Goal: Task Accomplishment & Management: Complete application form

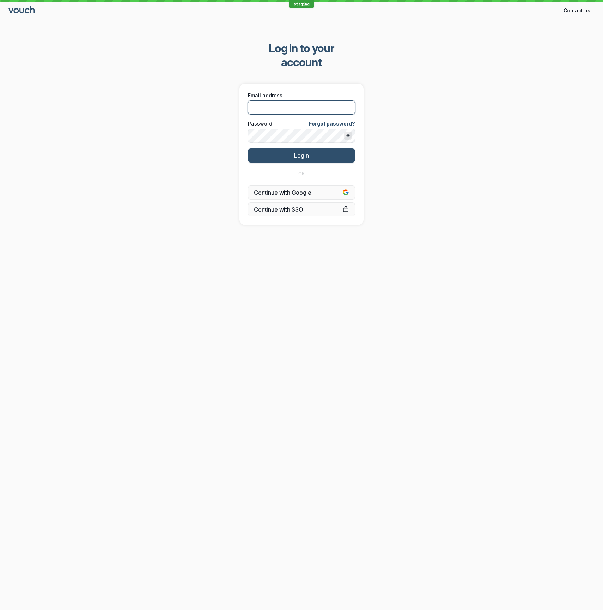
click at [325, 100] on input "Email address" at bounding box center [301, 107] width 107 height 14
click at [0, 609] on com-1password-button at bounding box center [0, 610] width 0 height 0
type input "[EMAIL_ADDRESS][DOMAIN_NAME]"
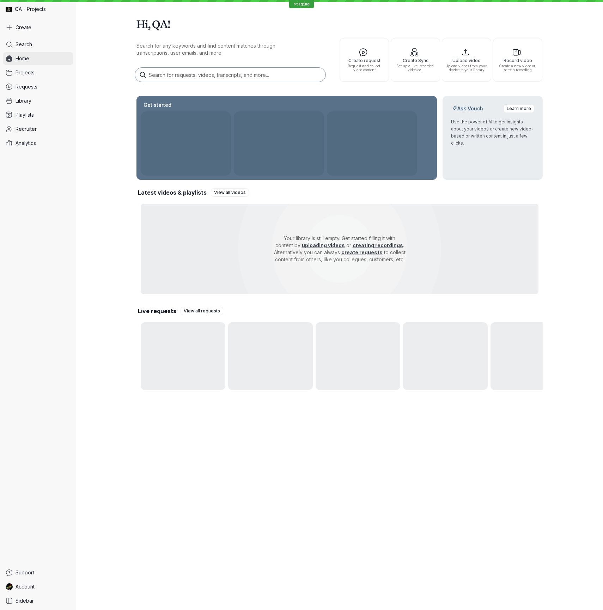
click at [46, 55] on link "Home" at bounding box center [38, 58] width 70 height 13
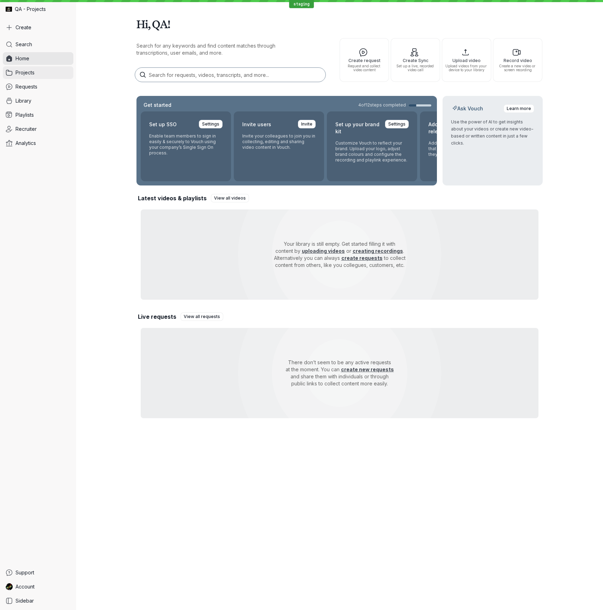
click at [39, 74] on link "Projects" at bounding box center [38, 72] width 70 height 13
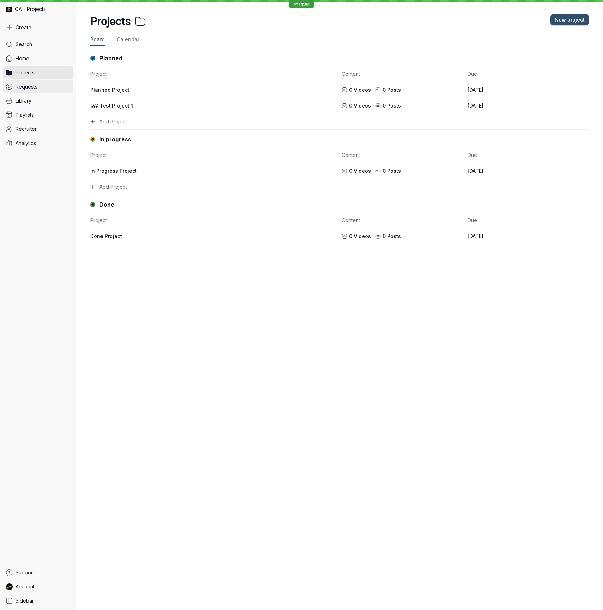
click at [34, 87] on span "Requests" at bounding box center [27, 86] width 22 height 7
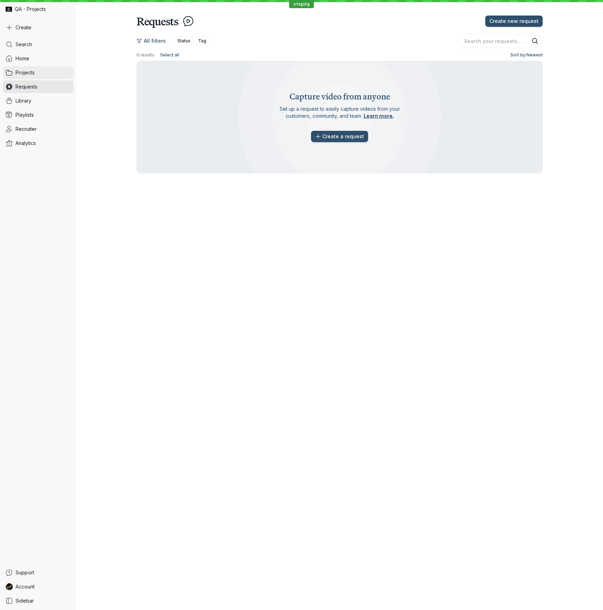
click at [34, 71] on span "Projects" at bounding box center [25, 72] width 19 height 7
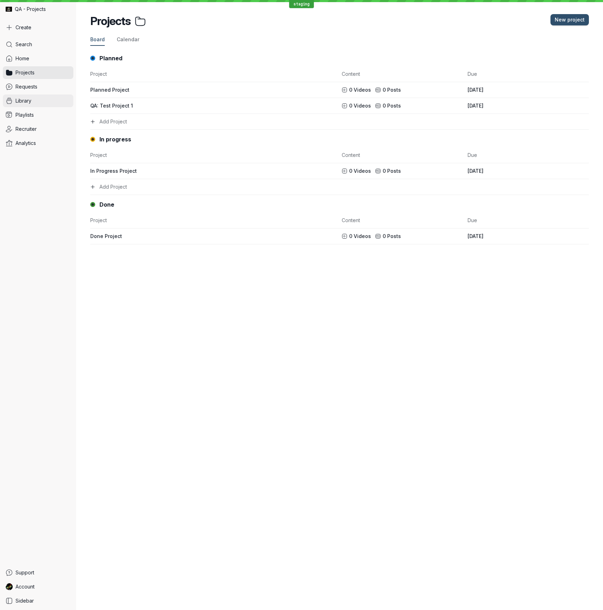
click at [35, 100] on link "Library" at bounding box center [38, 100] width 70 height 13
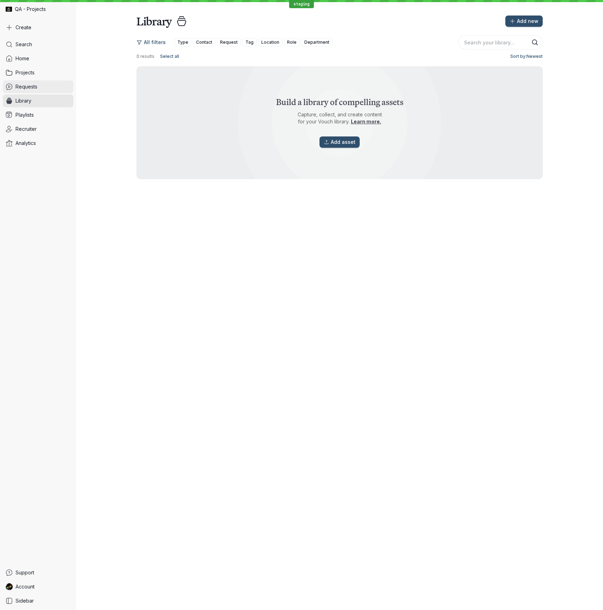
click at [26, 90] on span "Requests" at bounding box center [27, 86] width 22 height 7
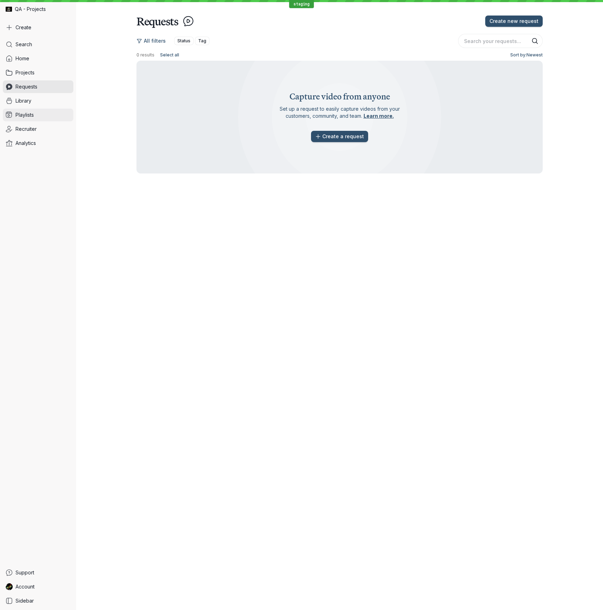
click at [55, 110] on link "Playlists" at bounding box center [38, 115] width 70 height 13
click at [55, 97] on link "Library" at bounding box center [38, 100] width 70 height 13
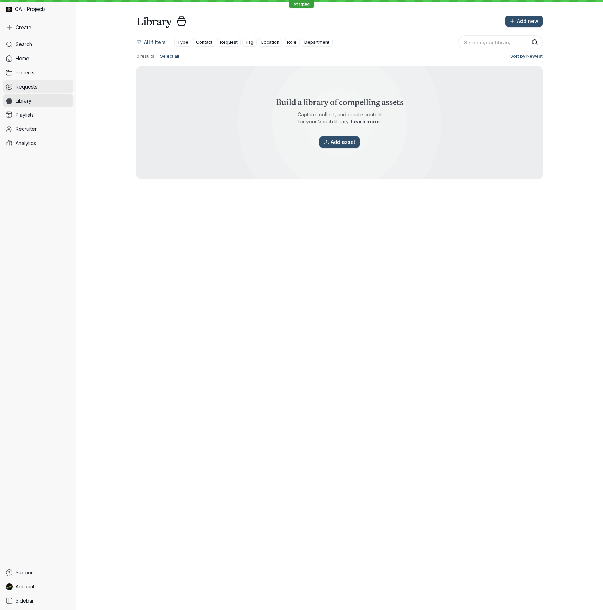
click at [55, 89] on link "Requests" at bounding box center [38, 86] width 70 height 13
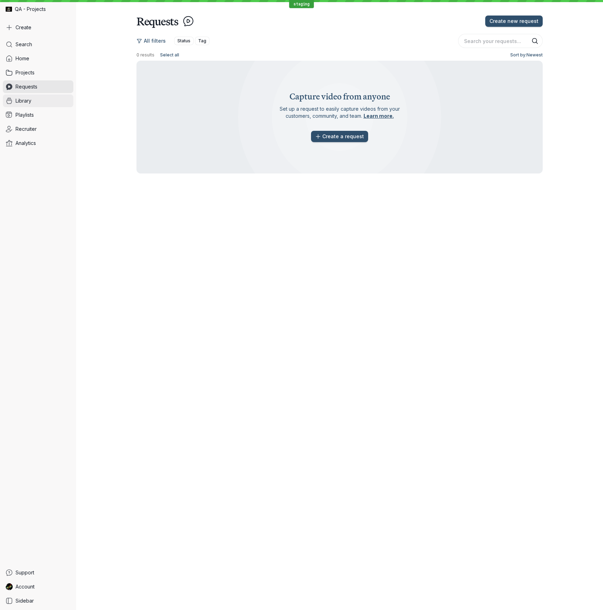
click at [44, 98] on link "Library" at bounding box center [38, 100] width 70 height 13
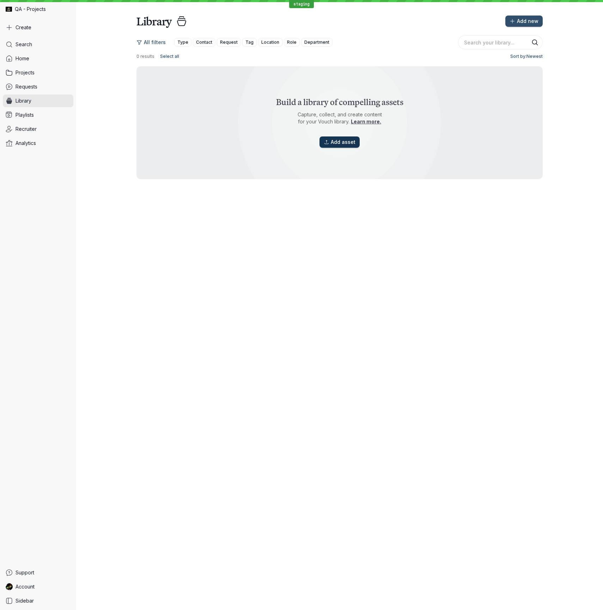
click at [338, 139] on span "Add asset" at bounding box center [343, 142] width 25 height 7
click at [341, 141] on span "Add asset" at bounding box center [343, 142] width 25 height 7
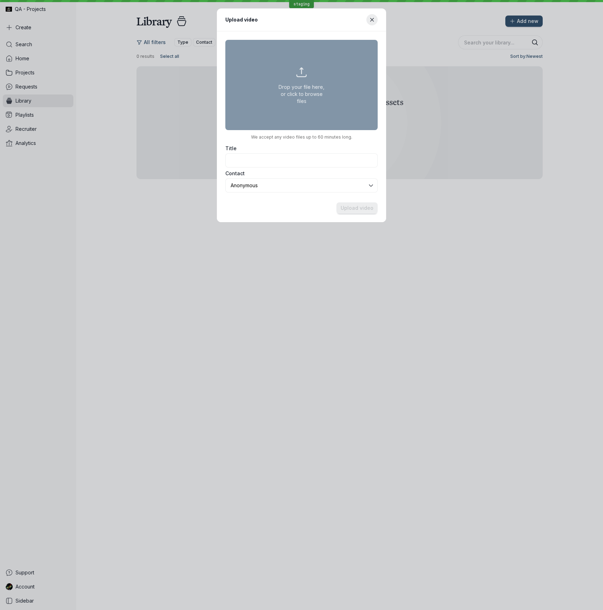
click at [306, 81] on button "Drop your file here, or click to browse files" at bounding box center [301, 85] width 152 height 90
type input "C:\fakepath\01 - Fearless 50 Nominees - [PERSON_NAME] - What is your name, titl…"
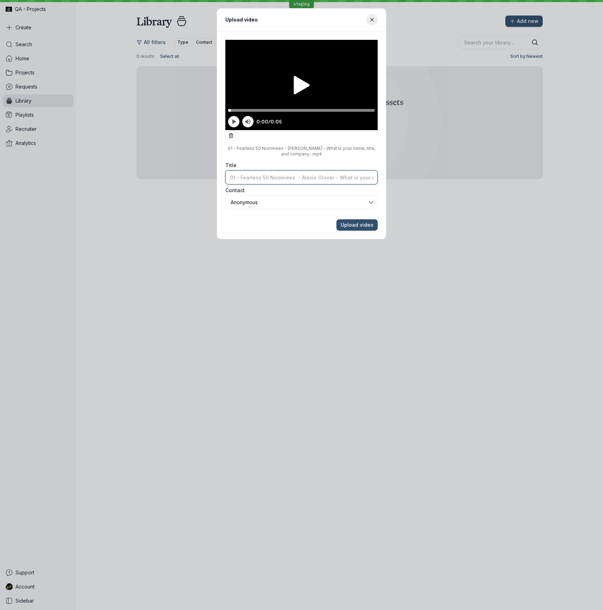
click at [327, 170] on input "Title" at bounding box center [301, 177] width 152 height 14
type input "Alexie 1"
click at [336, 219] on button "Upload video" at bounding box center [356, 224] width 41 height 11
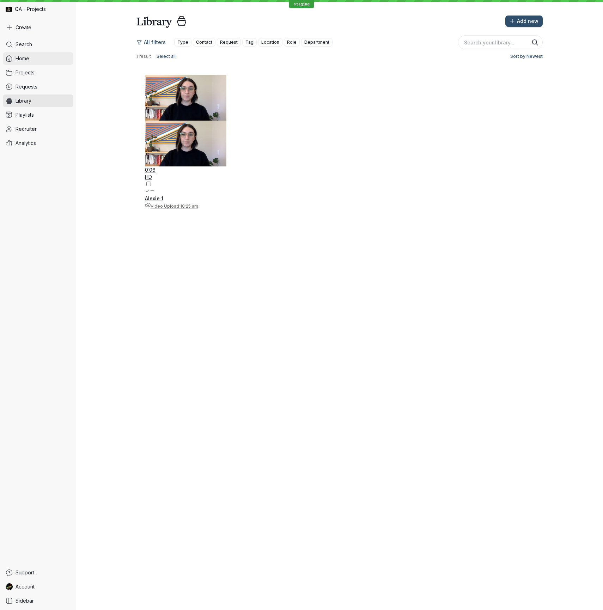
click at [43, 58] on link "Home" at bounding box center [38, 58] width 70 height 13
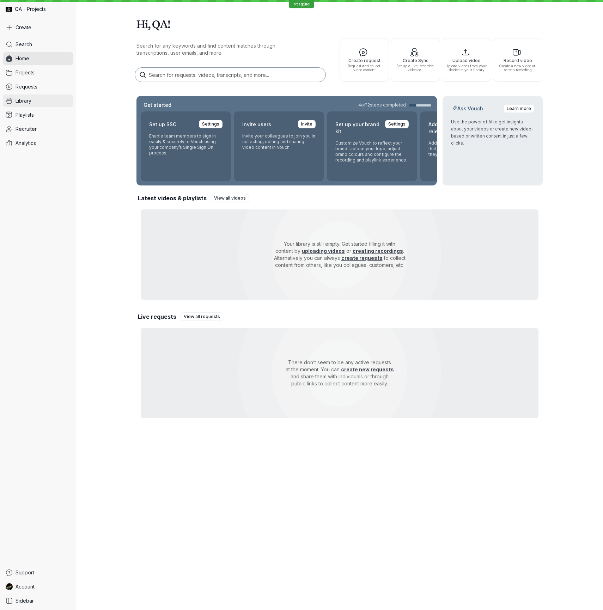
click at [31, 100] on span "Library" at bounding box center [24, 100] width 16 height 7
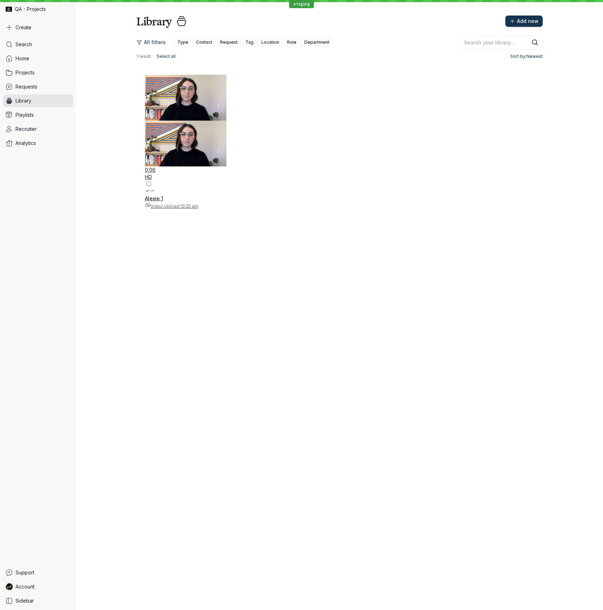
click at [531, 22] on span "Add new" at bounding box center [528, 21] width 22 height 7
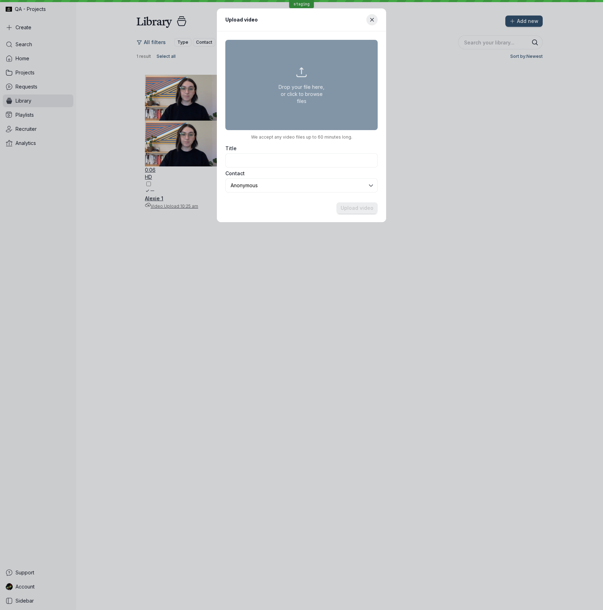
click at [311, 74] on button "Drop your file here, or click to browse files" at bounding box center [301, 85] width 152 height 90
type input "C:\fakepath\02 - Fearless 50 Nominees - [PERSON_NAME] - In 60 seconds or less, …"
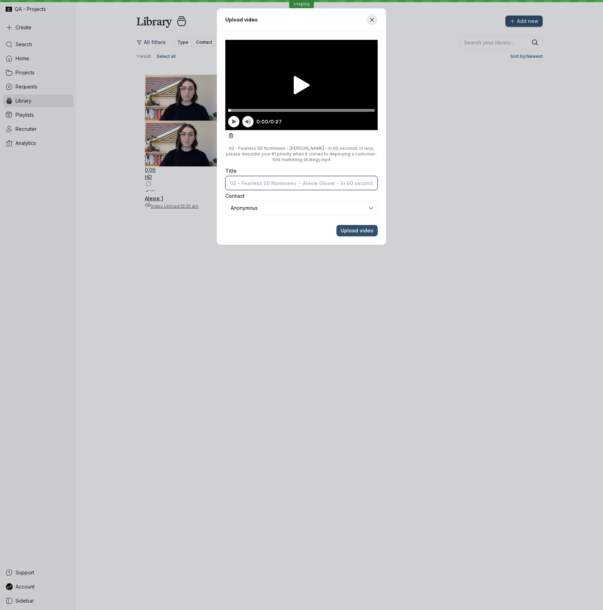
click at [307, 176] on input "Title" at bounding box center [301, 183] width 152 height 14
paste input "Alexie 1"
type input "[PERSON_NAME] 2"
click at [336, 225] on button "Upload video" at bounding box center [356, 230] width 41 height 11
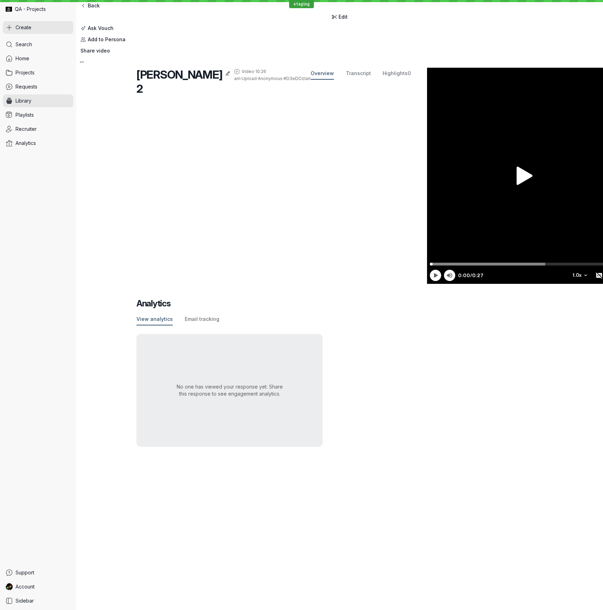
click at [40, 26] on button "Create" at bounding box center [38, 27] width 70 height 13
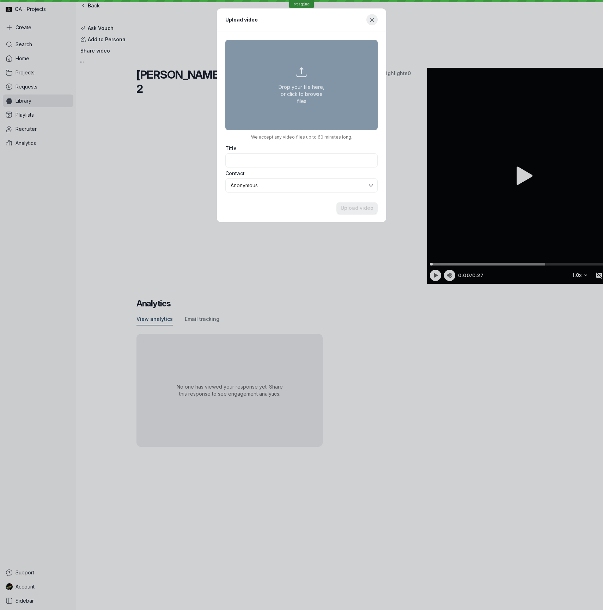
click at [272, 77] on button "Drop your file here, or click to browse files" at bounding box center [301, 85] width 152 height 90
type input "C:\fakepath\03 - Fearless 50 Nominees - [PERSON_NAME] - In 75 secs or less, why…"
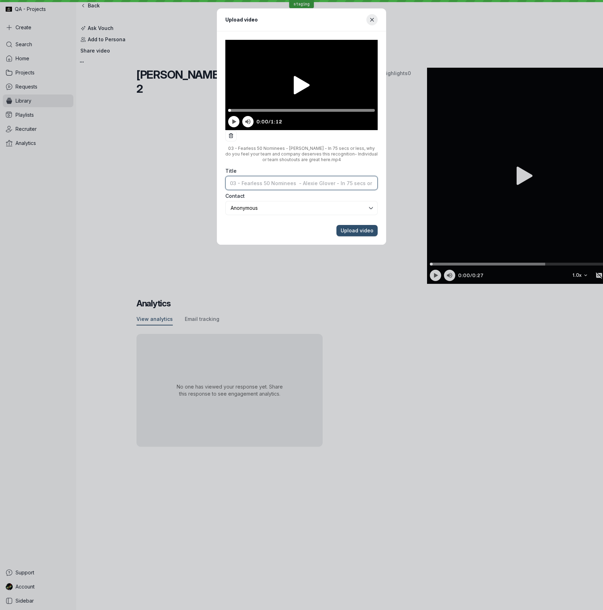
click at [329, 176] on input "Title" at bounding box center [301, 183] width 152 height 14
paste input "Alexie 1"
type input "[PERSON_NAME] 3"
click at [336, 225] on button "Upload video" at bounding box center [356, 230] width 41 height 11
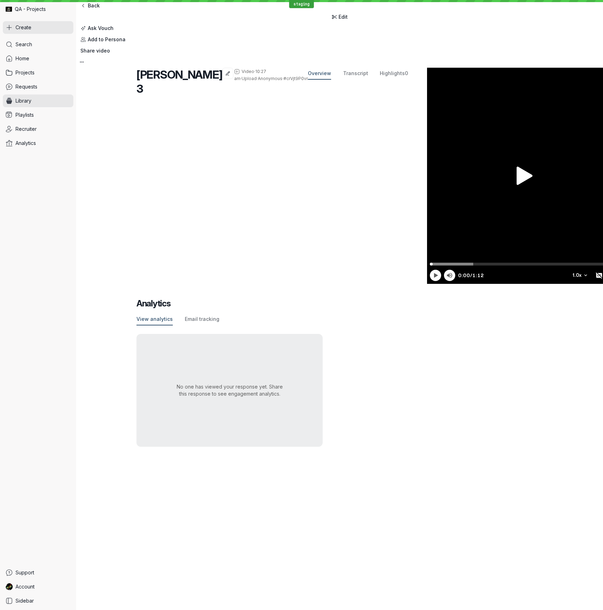
click at [49, 27] on button "Create" at bounding box center [38, 27] width 70 height 13
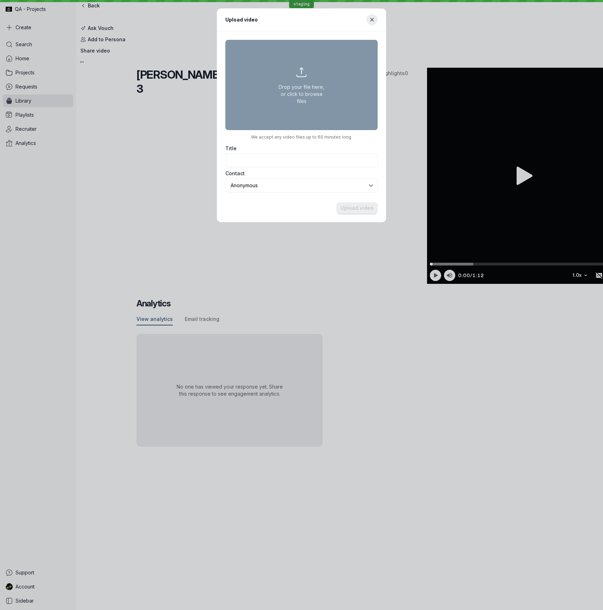
click at [291, 76] on button "Drop your file here, or click to browse files" at bounding box center [301, 85] width 152 height 90
type input "C:\fakepath\01 - Fearless 50 Nominees - [PERSON_NAME] - What is your name, titl…"
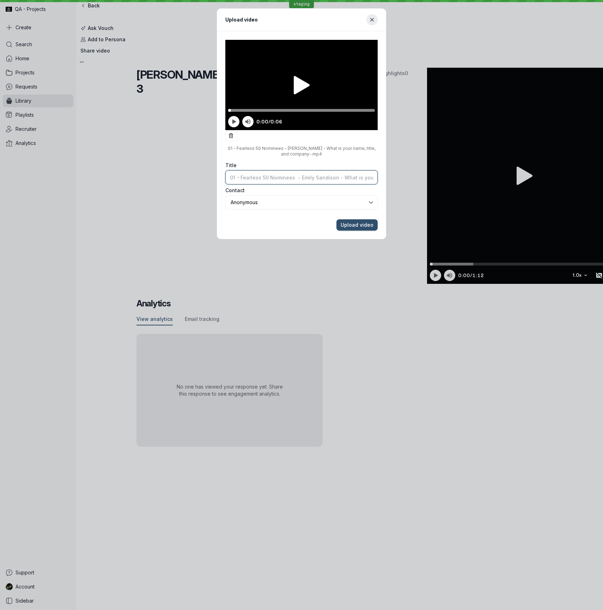
click at [308, 170] on input "Title" at bounding box center [301, 177] width 152 height 14
type input "[PERSON_NAME] 1"
click at [336, 219] on button "Upload video" at bounding box center [356, 224] width 41 height 11
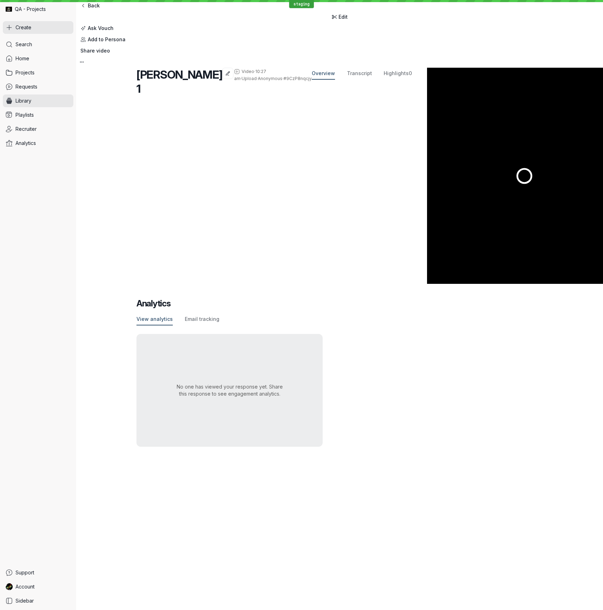
click at [36, 27] on button "Create" at bounding box center [38, 27] width 70 height 13
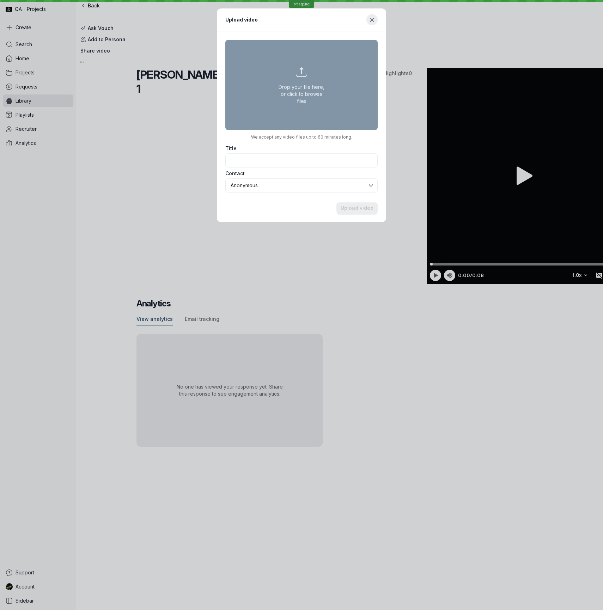
click at [302, 100] on button "Drop your file here, or click to browse files" at bounding box center [301, 85] width 152 height 90
type input "C:\fakepath\02 - Fearless 50 Nominees - [PERSON_NAME] - In 60 seconds or less, …"
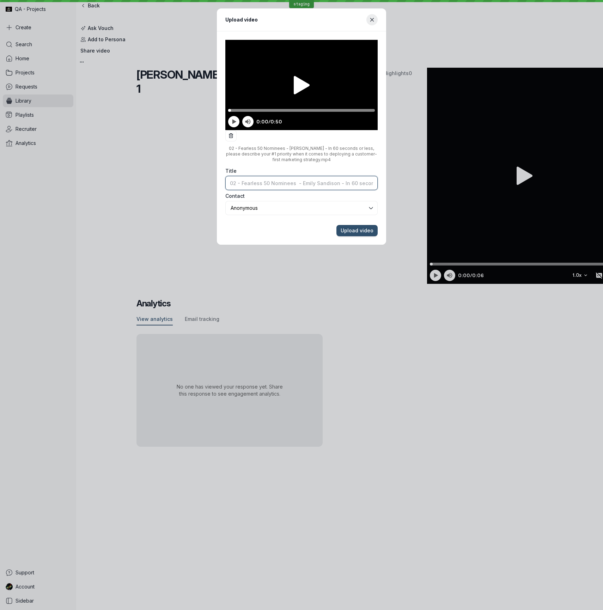
click at [307, 176] on input "Title" at bounding box center [301, 183] width 152 height 14
paste input "[PERSON_NAME]"
type input "[PERSON_NAME] 2"
click at [336, 225] on button "Upload video" at bounding box center [356, 230] width 41 height 11
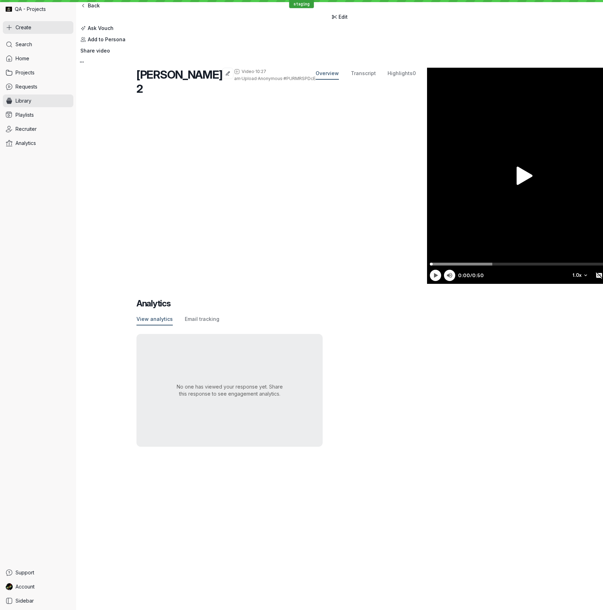
click at [59, 29] on button "Create" at bounding box center [38, 27] width 70 height 13
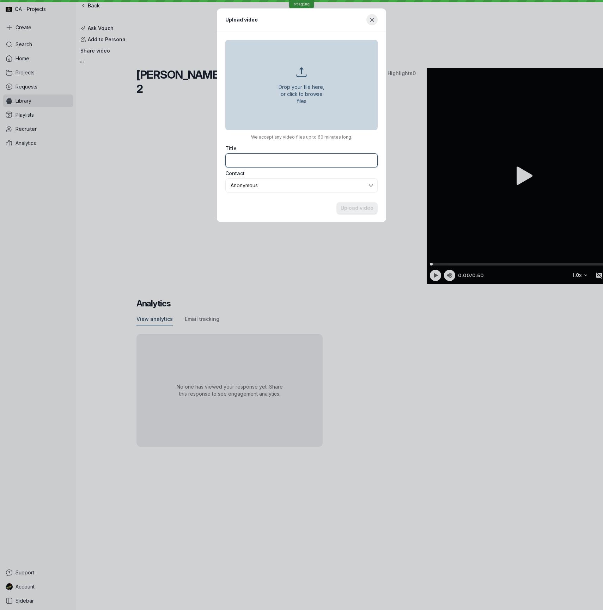
click at [294, 162] on input "Title" at bounding box center [301, 160] width 152 height 14
paste input "[PERSON_NAME]"
type input "[PERSON_NAME] 3"
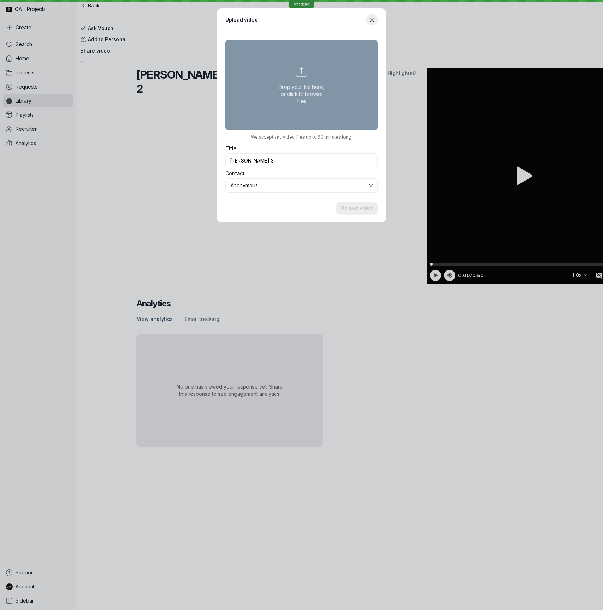
click at [309, 75] on button "Drop your file here, or click to browse files" at bounding box center [301, 85] width 152 height 90
type input "C:\fakepath\03 - Fearless 50 Nominees - [PERSON_NAME] - In 75 secs or less, why…"
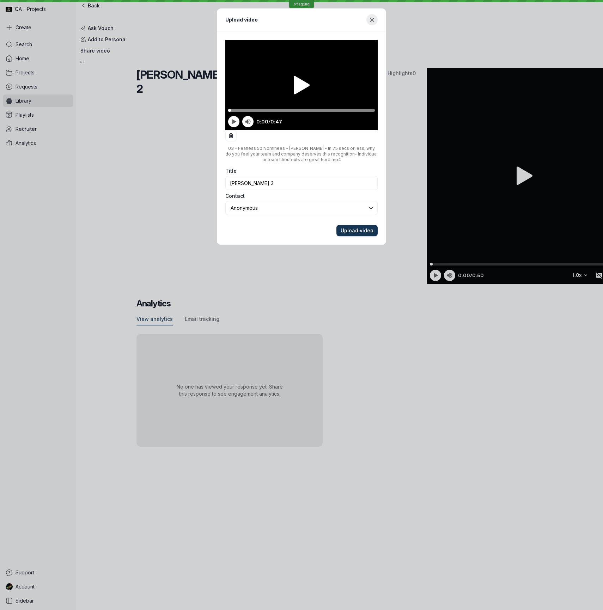
click at [356, 227] on span "Upload video" at bounding box center [356, 230] width 33 height 7
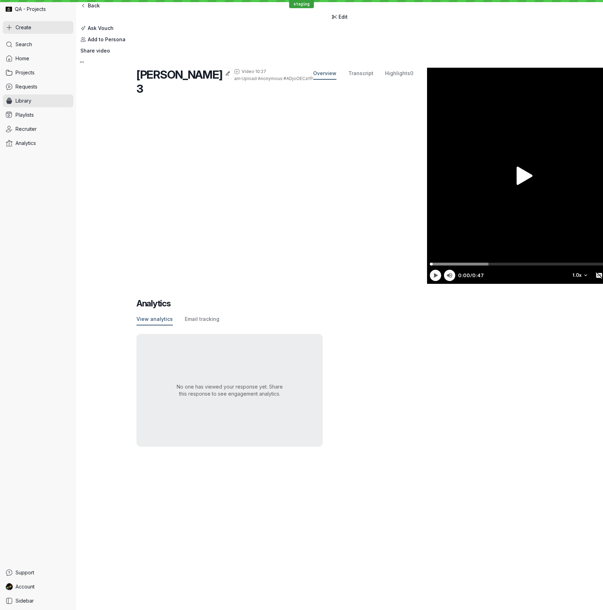
click at [47, 29] on button "Create" at bounding box center [38, 27] width 70 height 13
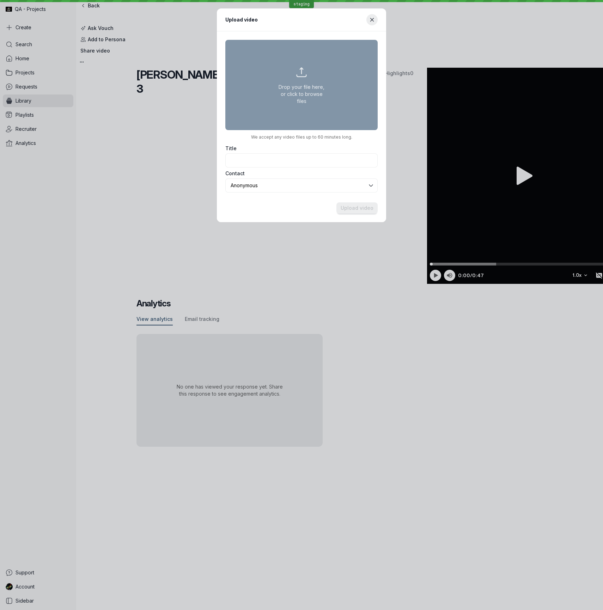
click at [289, 104] on button "Drop your file here, or click to browse files" at bounding box center [301, 85] width 152 height 90
type input "C:\fakepath\01 - Fearless 50 Nominees - [PERSON_NAME] - What is your name, titl…"
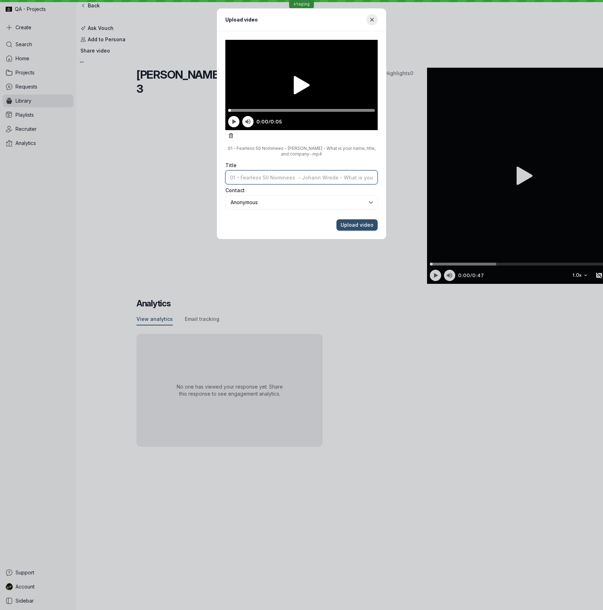
click at [313, 170] on input "Title" at bounding box center [301, 177] width 152 height 14
type input "Johann 1"
click at [336, 219] on button "Upload video" at bounding box center [356, 224] width 41 height 11
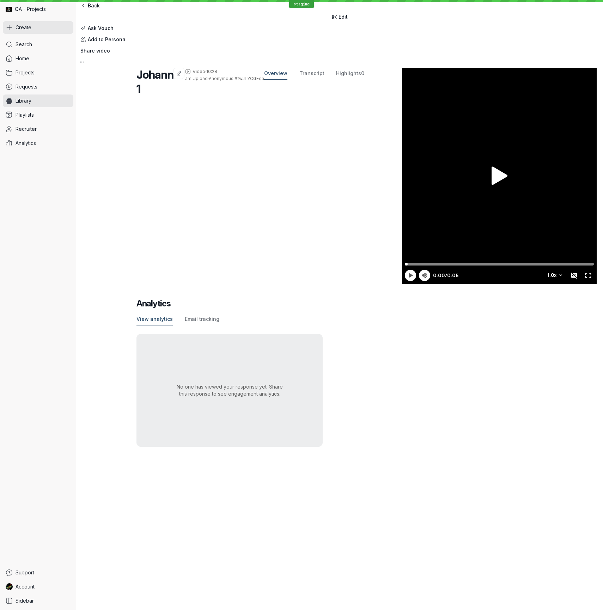
click at [38, 28] on button "Create" at bounding box center [38, 27] width 70 height 13
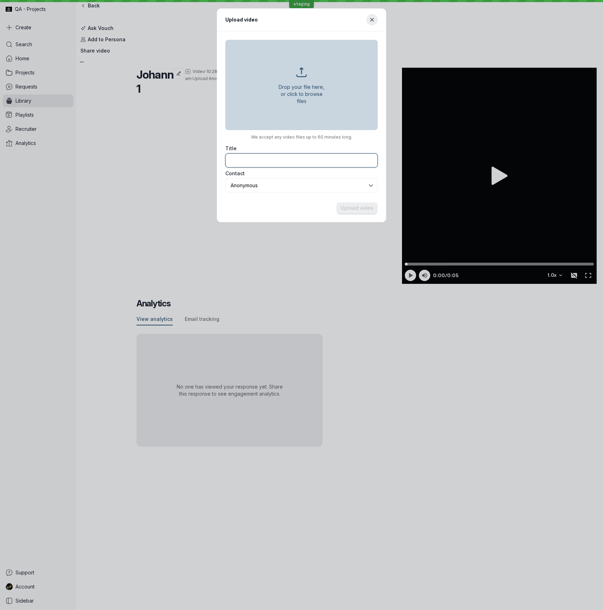
click at [266, 158] on input "Title" at bounding box center [301, 160] width 152 height 14
paste input "[PERSON_NAME]"
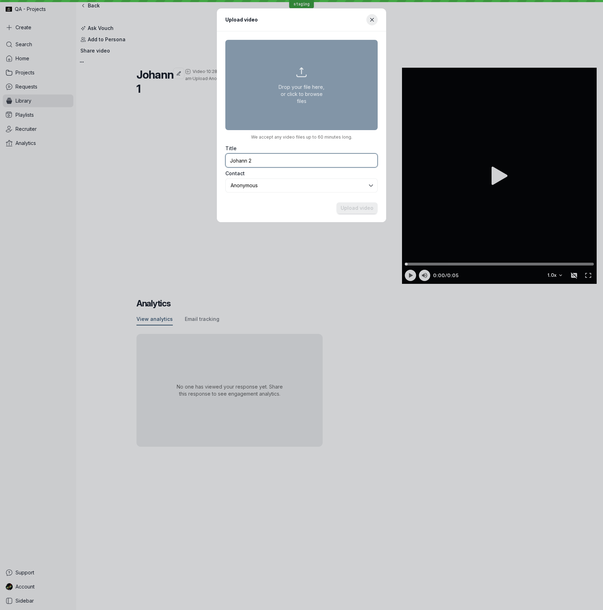
type input "Johann 2"
click at [282, 117] on button "Drop your file here, or click to browse files" at bounding box center [301, 85] width 152 height 90
type input "C:\fakepath\02 - Fearless 50 Nominees - [PERSON_NAME] - In 60 seconds or less, …"
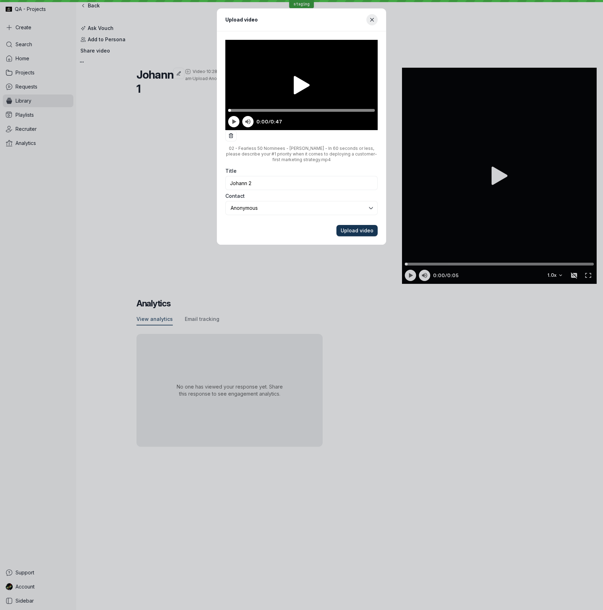
click at [360, 227] on span "Upload video" at bounding box center [356, 230] width 33 height 7
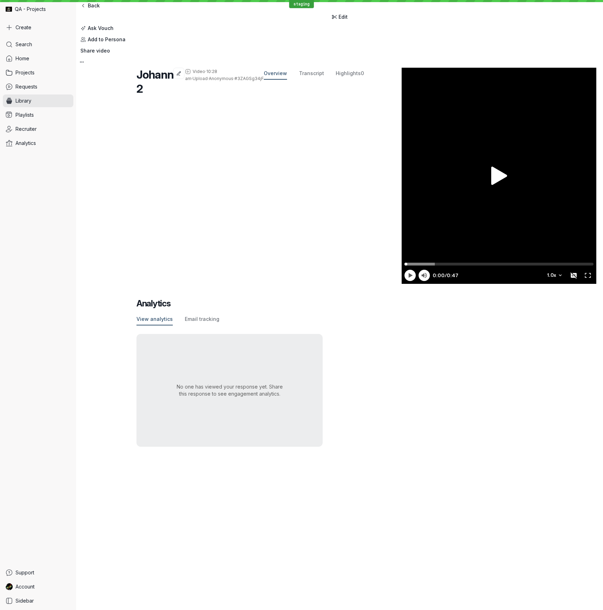
click at [26, 27] on span "Create" at bounding box center [24, 27] width 16 height 7
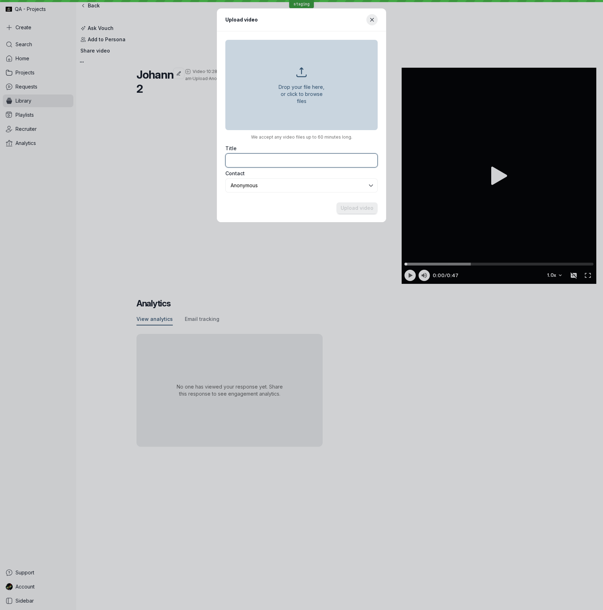
paste input "[PERSON_NAME]"
click at [286, 161] on input "Title" at bounding box center [301, 160] width 152 height 14
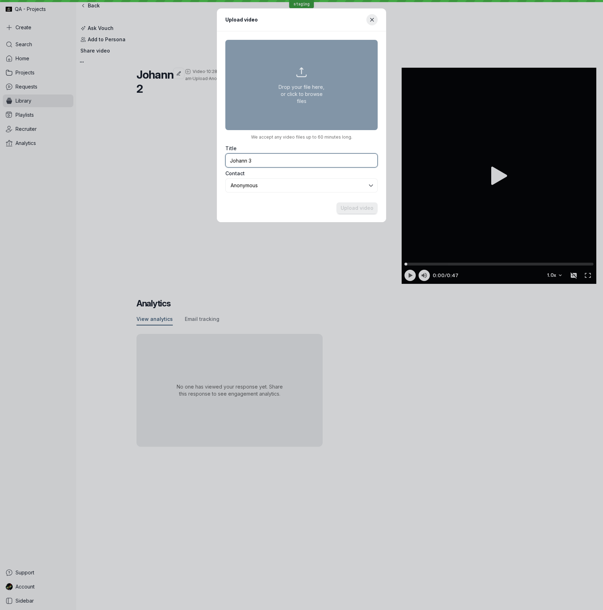
type input "Johann 3"
click at [303, 109] on button "Drop your file here, or click to browse files" at bounding box center [301, 85] width 152 height 90
type input "C:\fakepath\03 - Fearless 50 Nominees - [PERSON_NAME] - In 75 secs or less, why…"
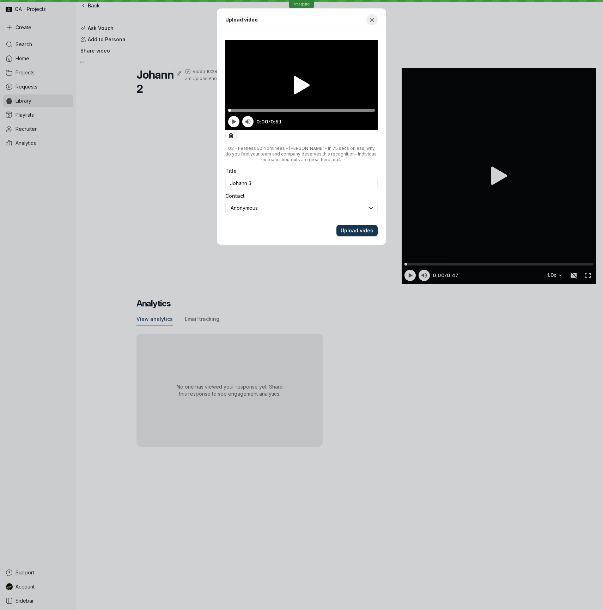
click at [354, 227] on span "Upload video" at bounding box center [356, 230] width 33 height 7
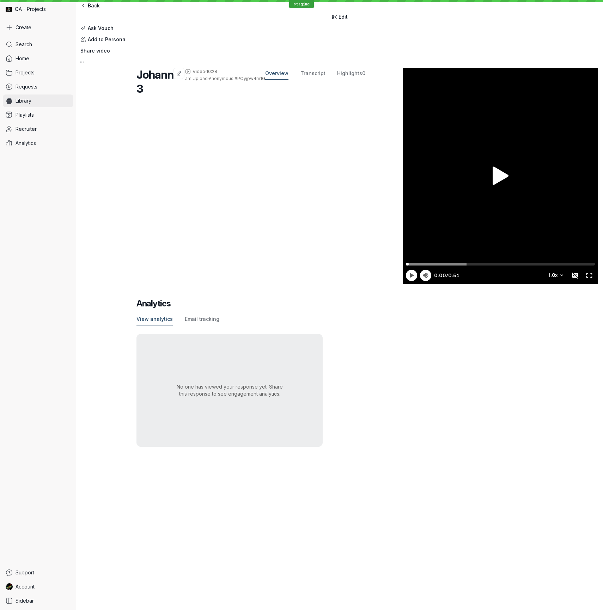
click at [45, 100] on link "Library" at bounding box center [38, 100] width 70 height 13
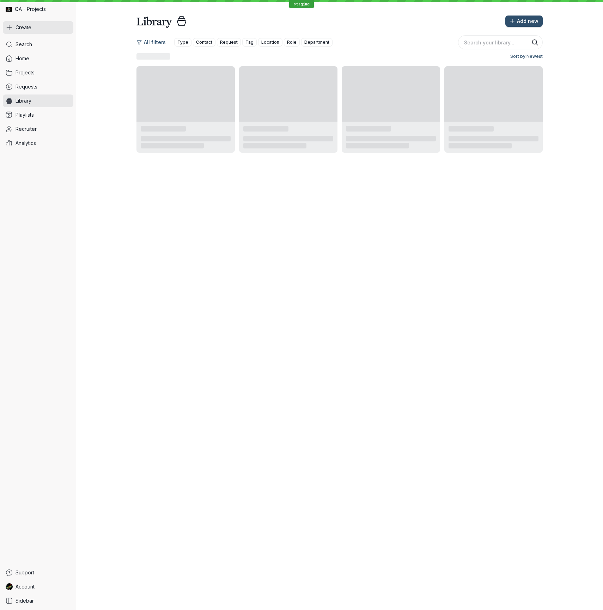
click at [35, 24] on button "Create" at bounding box center [38, 27] width 70 height 13
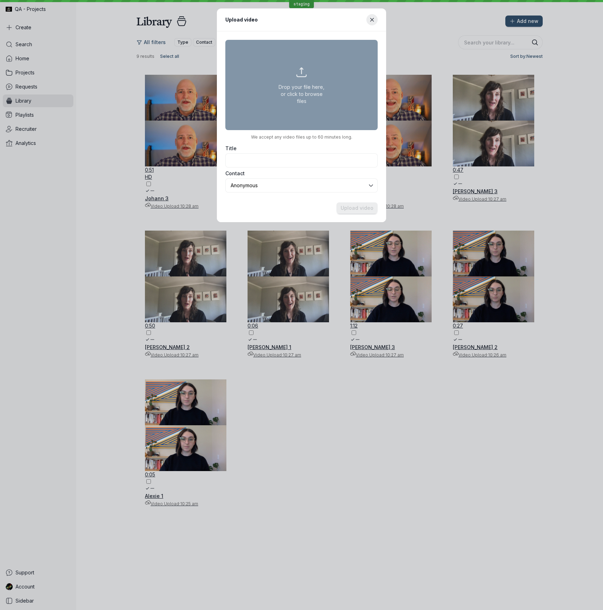
click at [278, 97] on button "Drop your file here, or click to browse files" at bounding box center [301, 85] width 152 height 90
type input "C:\fakepath\01 - Fearless 50 Nominees - [PERSON_NAME] - What is your name, titl…"
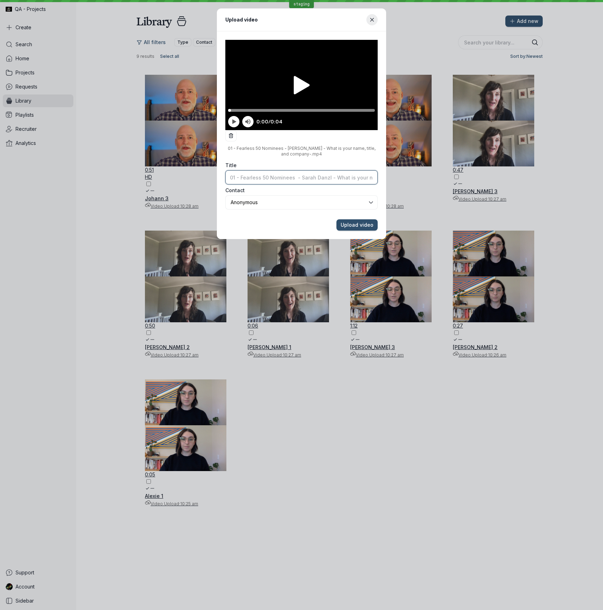
click at [339, 170] on input "Title" at bounding box center [301, 177] width 152 height 14
type input "[PERSON_NAME] 1"
click at [336, 219] on button "Upload video" at bounding box center [356, 224] width 41 height 11
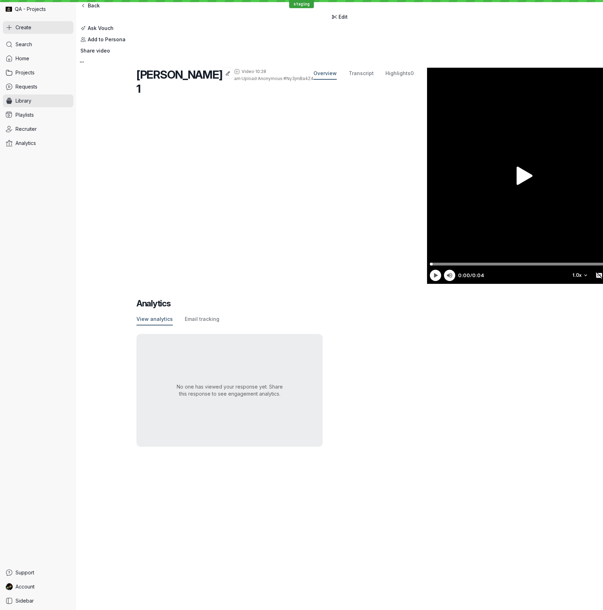
click at [33, 26] on button "Create" at bounding box center [38, 27] width 70 height 13
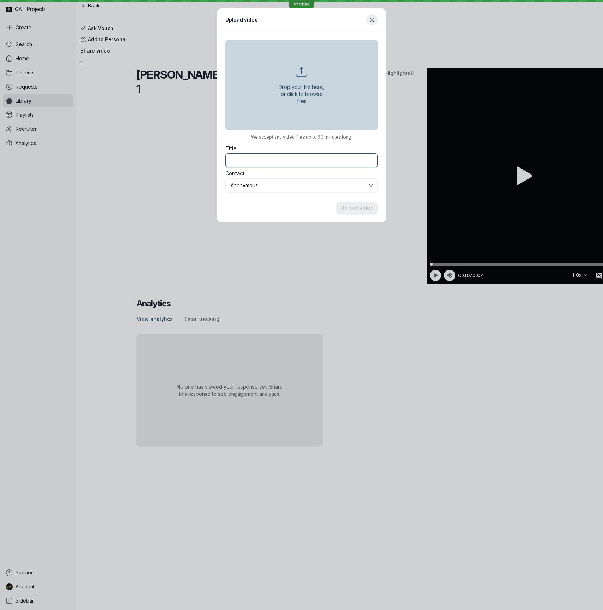
click at [307, 162] on input "Title" at bounding box center [301, 160] width 152 height 14
paste input "[PERSON_NAME]"
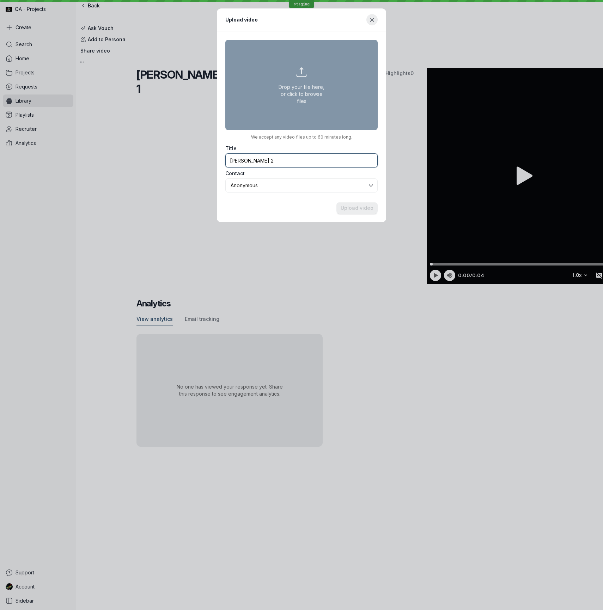
type input "[PERSON_NAME] 2"
click at [308, 112] on button "Drop your file here, or click to browse files" at bounding box center [301, 85] width 152 height 90
type input "C:\fakepath\02 - Fearless 50 Nominees - [PERSON_NAME] - In 60 seconds or less, …"
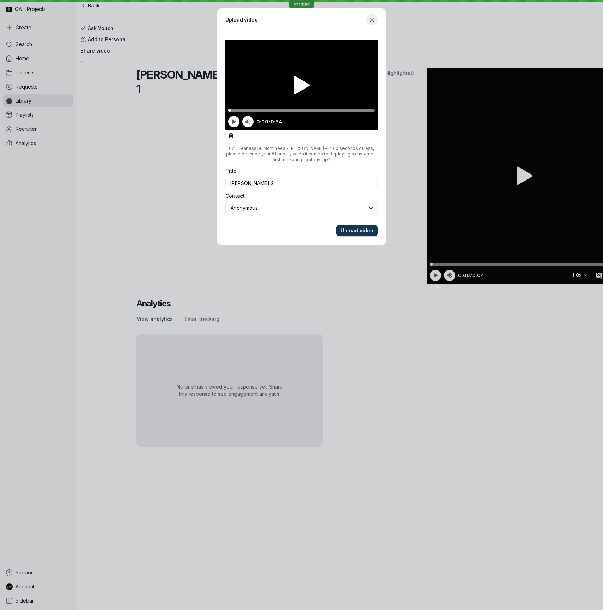
click at [351, 227] on span "Upload video" at bounding box center [356, 230] width 33 height 7
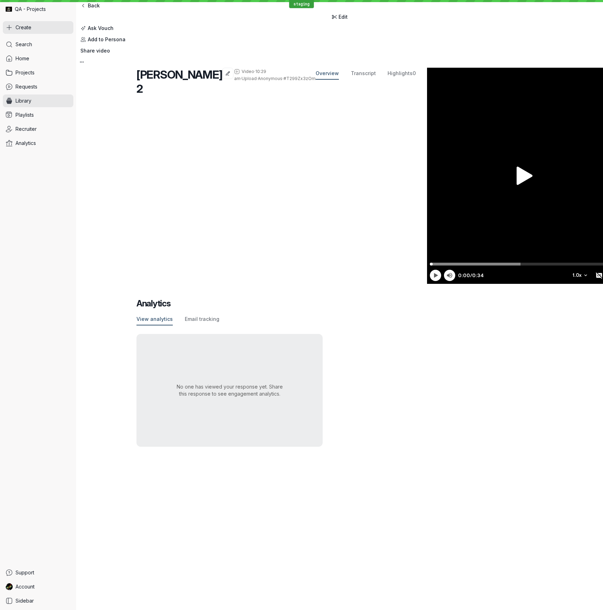
click at [20, 29] on span "Create" at bounding box center [24, 27] width 16 height 7
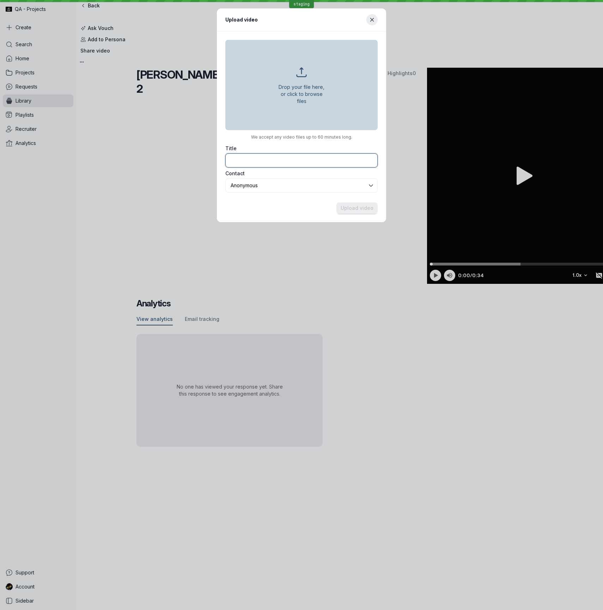
paste input "[PERSON_NAME]"
click at [280, 161] on input "Title" at bounding box center [301, 160] width 152 height 14
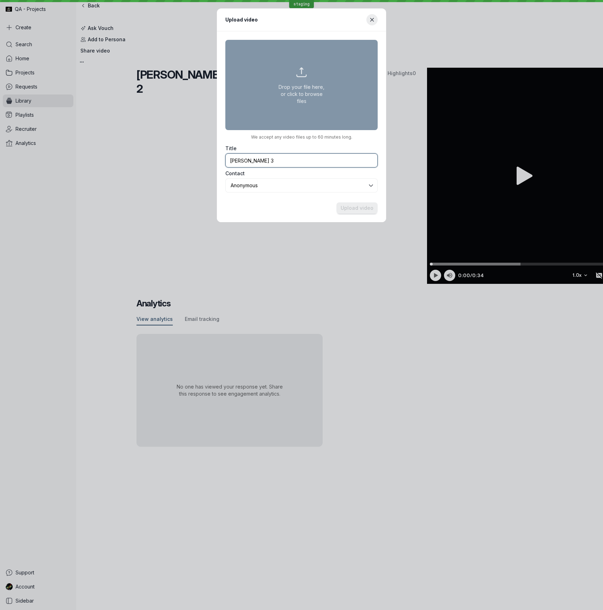
type input "[PERSON_NAME] 3"
click at [293, 105] on button "Drop your file here, or click to browse files" at bounding box center [301, 85] width 152 height 90
type input "C:\fakepath\03 - Fearless 50 Nominees - [PERSON_NAME] - In 75 secs or less, why…"
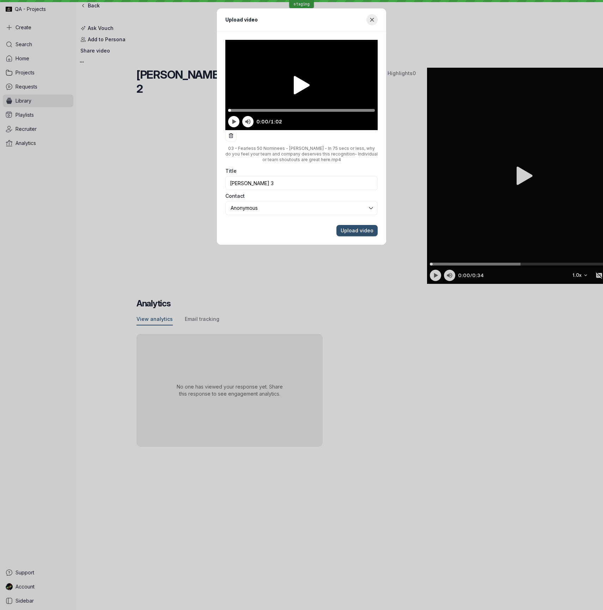
click at [360, 225] on footer "Upload video" at bounding box center [301, 230] width 169 height 28
click at [358, 227] on span "Upload video" at bounding box center [356, 230] width 33 height 7
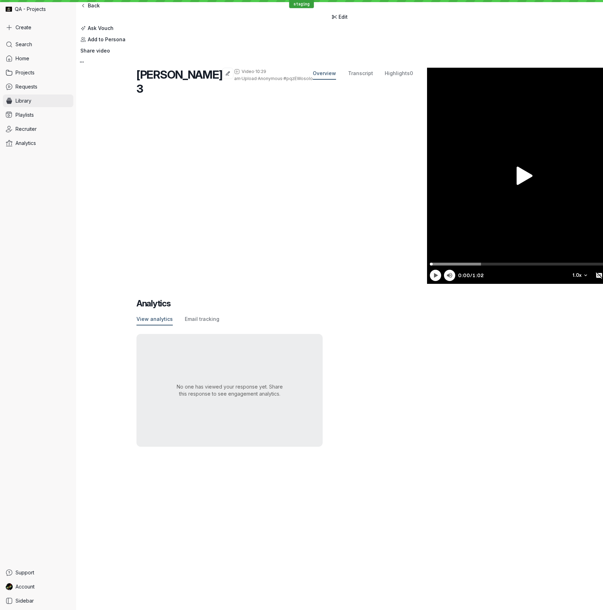
click at [26, 103] on span "Library" at bounding box center [24, 100] width 16 height 7
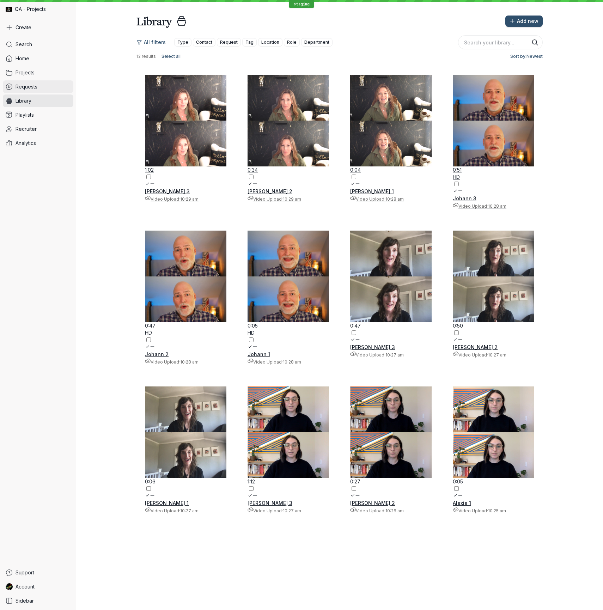
click at [61, 87] on link "Requests" at bounding box center [38, 86] width 70 height 13
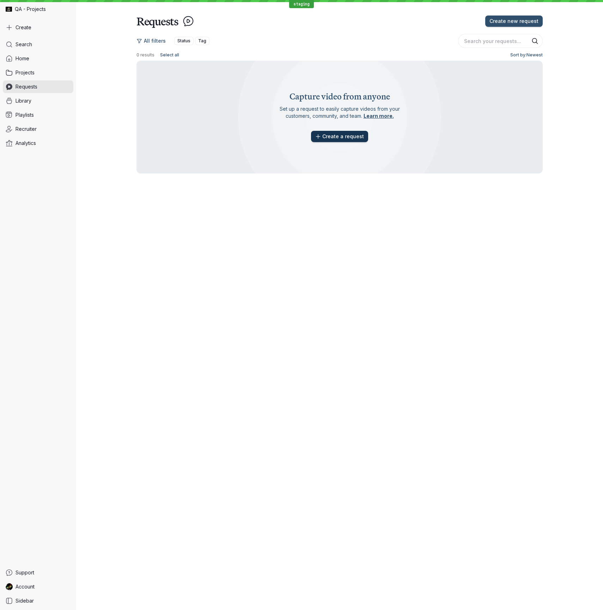
click at [328, 137] on span "Create a request" at bounding box center [343, 136] width 42 height 7
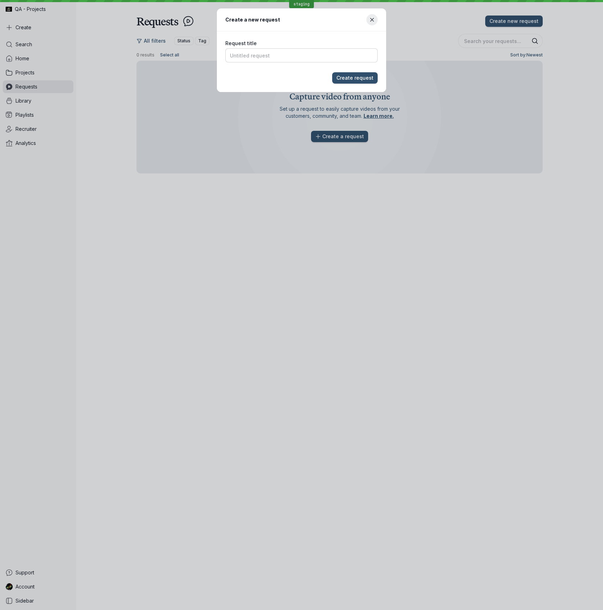
click at [278, 57] on input "Request title" at bounding box center [301, 55] width 152 height 14
type input "Test Request"
click at [332, 72] on button "Create request" at bounding box center [354, 77] width 45 height 11
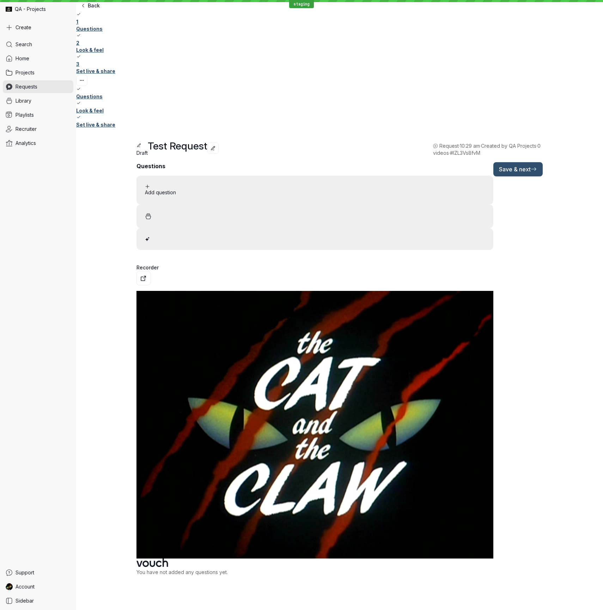
click at [186, 189] on span "Add question" at bounding box center [315, 192] width 340 height 7
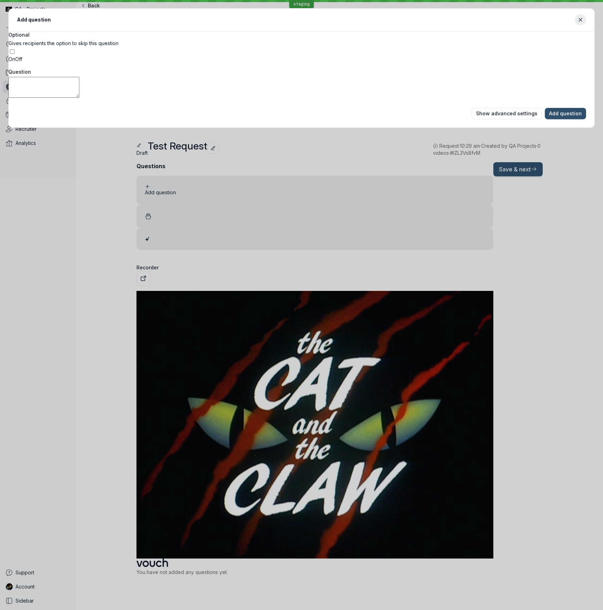
click at [79, 84] on textarea "Question" at bounding box center [43, 87] width 71 height 21
type textarea "Test Q1"
click at [549, 116] on span "Add question" at bounding box center [565, 113] width 33 height 7
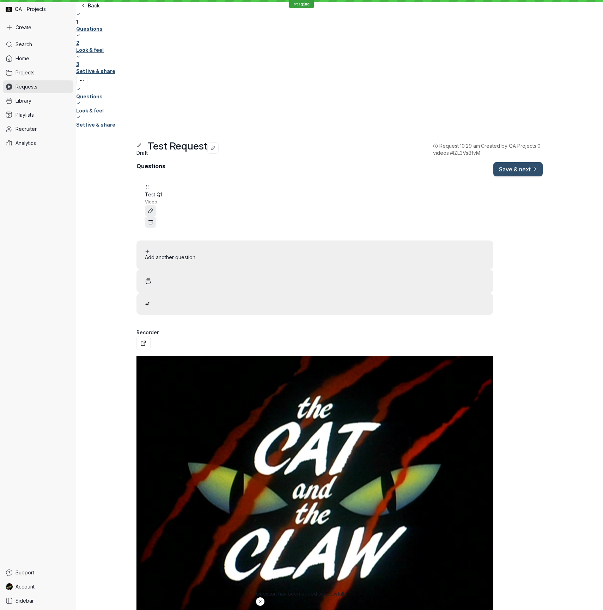
click at [178, 254] on span "Add another question" at bounding box center [315, 257] width 340 height 7
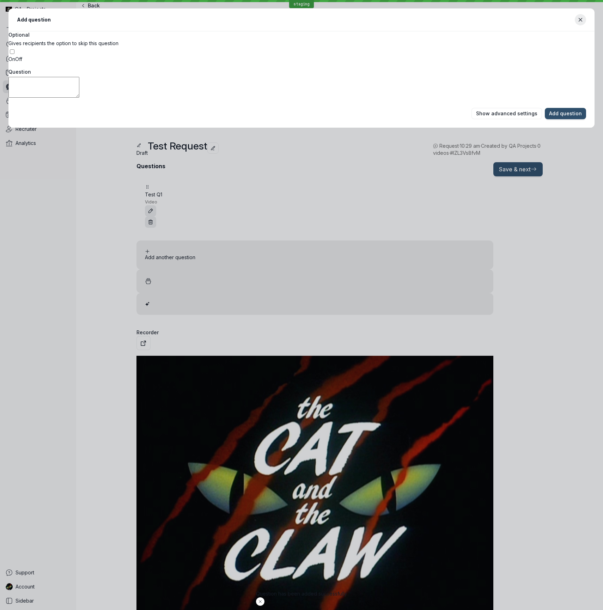
click at [79, 79] on textarea "Question" at bounding box center [43, 87] width 71 height 21
type textarea "Test Q2"
click at [549, 116] on span "Add question" at bounding box center [565, 113] width 33 height 7
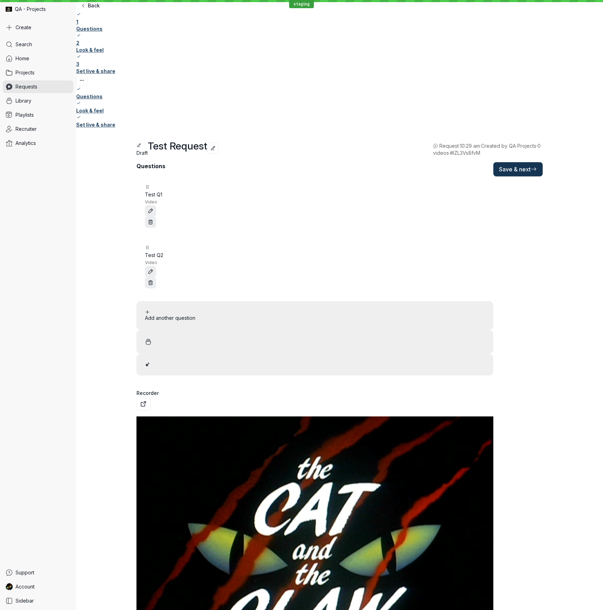
click at [537, 173] on span "Save & next" at bounding box center [518, 169] width 38 height 7
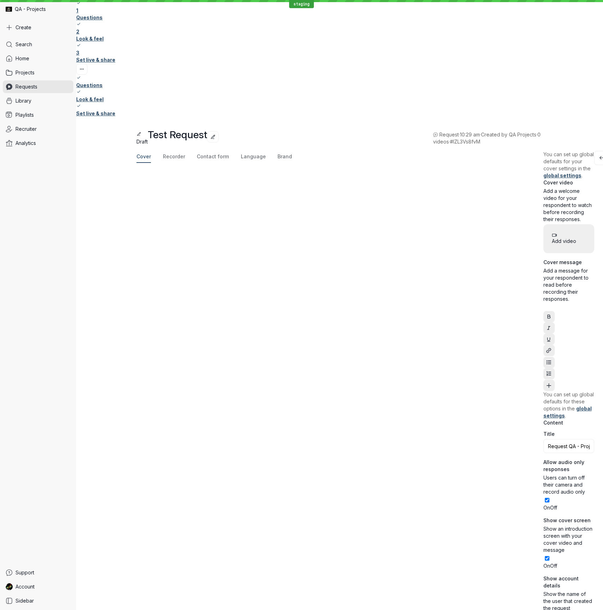
click at [543, 304] on div at bounding box center [568, 307] width 51 height 7
click at [546, 382] on icon "Add variable placeholder" at bounding box center [549, 385] width 6 height 6
click at [547, 383] on icon "Add variable placeholder" at bounding box center [549, 385] width 4 height 4
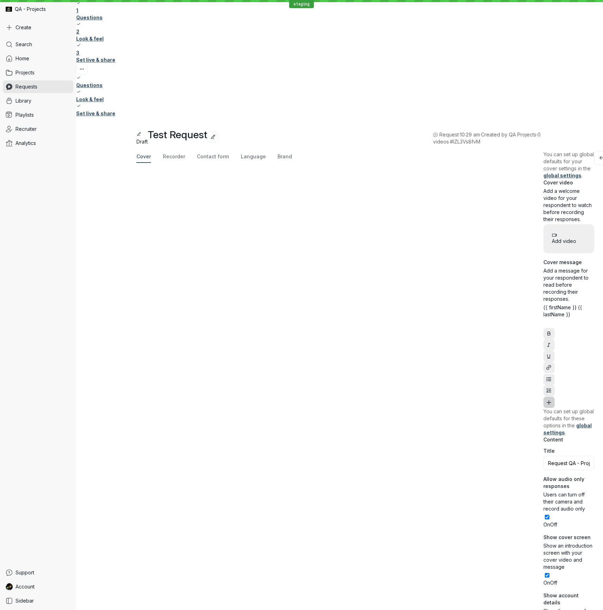
drag, startPoint x: 228, startPoint y: 232, endPoint x: 227, endPoint y: 238, distance: 5.9
click at [546, 399] on icon "Add variable placeholder" at bounding box center [549, 402] width 6 height 6
click at [171, 153] on span "Recorder" at bounding box center [174, 156] width 22 height 7
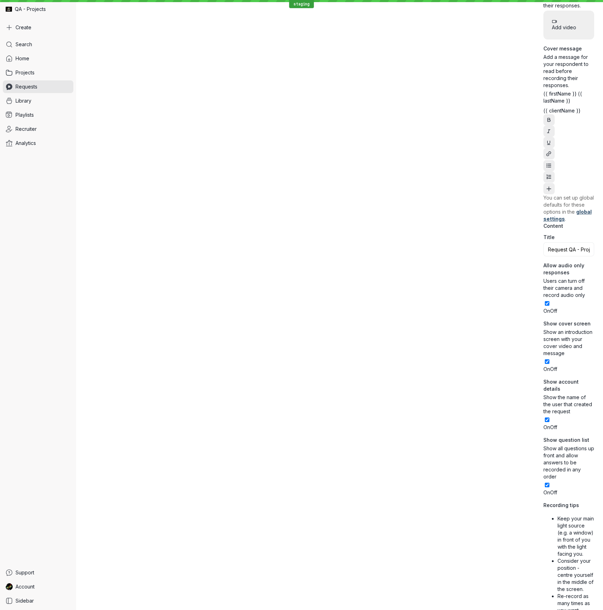
scroll to position [218, 0]
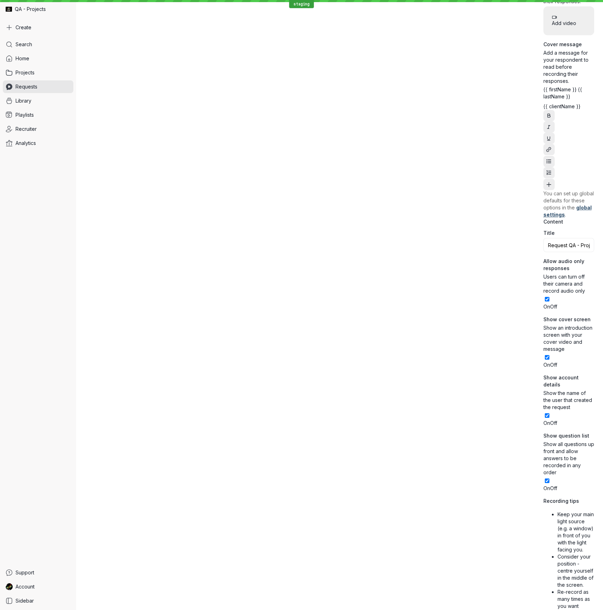
click at [557, 511] on p "Keep your main light source (e.g. a window) in front of you with the light faci…" at bounding box center [575, 532] width 37 height 42
drag, startPoint x: 182, startPoint y: 112, endPoint x: 196, endPoint y: 230, distance: 118.6
drag, startPoint x: 197, startPoint y: 223, endPoint x: 129, endPoint y: 101, distance: 139.8
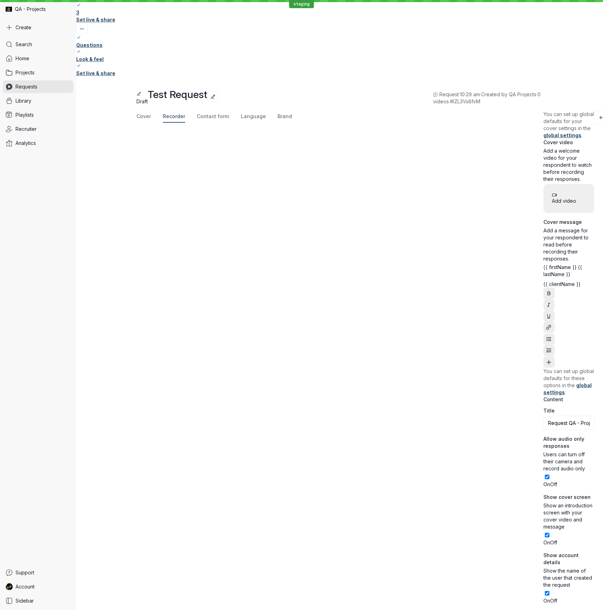
scroll to position [0, 0]
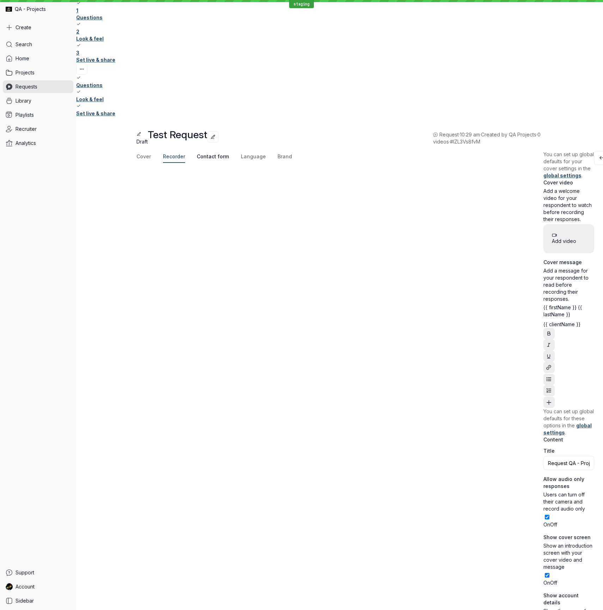
click at [210, 153] on span "Contact form" at bounding box center [213, 156] width 32 height 7
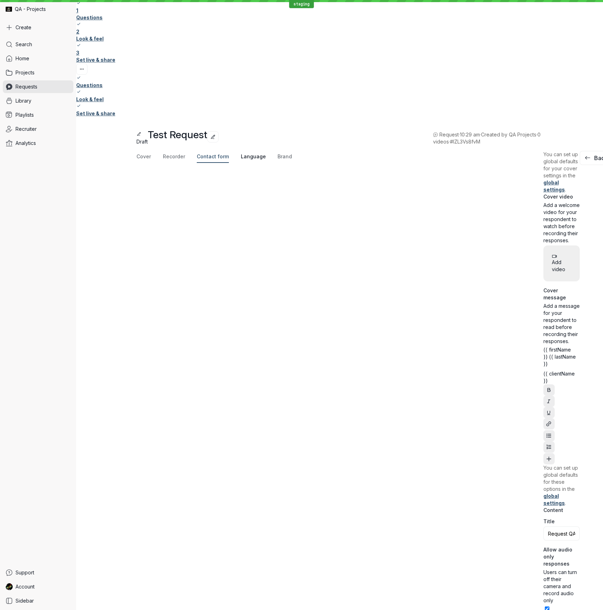
click at [249, 153] on span "Language" at bounding box center [253, 156] width 25 height 7
click at [277, 153] on span "Brand" at bounding box center [284, 156] width 14 height 7
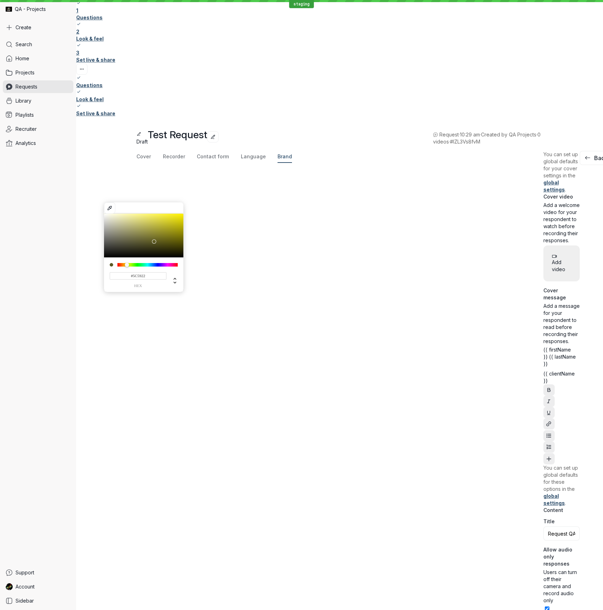
type input "#5C5722"
type input "#5c5722"
drag, startPoint x: 148, startPoint y: 253, endPoint x: 127, endPoint y: 254, distance: 20.8
click at [127, 263] on div at bounding box center [126, 265] width 4 height 4
type input "#5E5923"
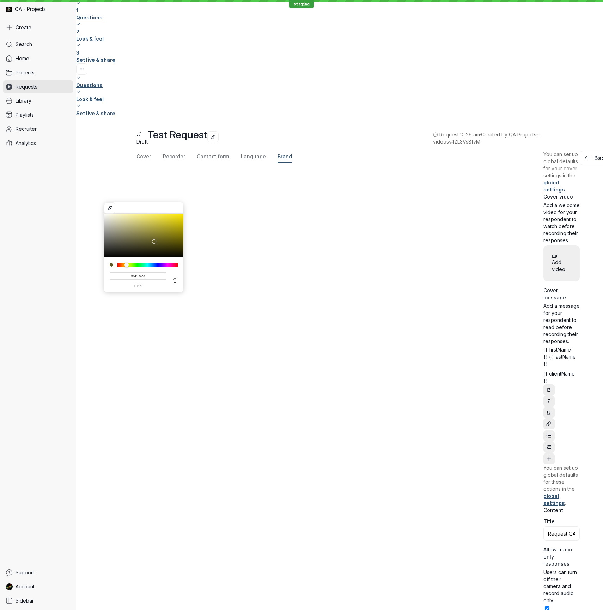
type input "#5e5923"
type input "#E6DC79"
type input "#e6dc79"
drag, startPoint x: 154, startPoint y: 230, endPoint x: 142, endPoint y: 207, distance: 26.2
click at [142, 216] on div at bounding box center [142, 218] width 4 height 4
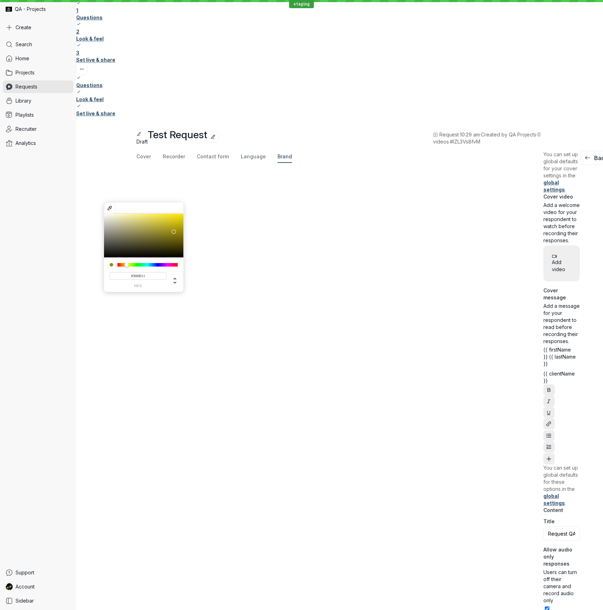
type input "#9C8F11"
type input "#9c8f11"
drag, startPoint x: 142, startPoint y: 207, endPoint x: 175, endPoint y: 219, distance: 35.5
click at [175, 228] on div at bounding box center [174, 230] width 4 height 4
type input "#9C9511"
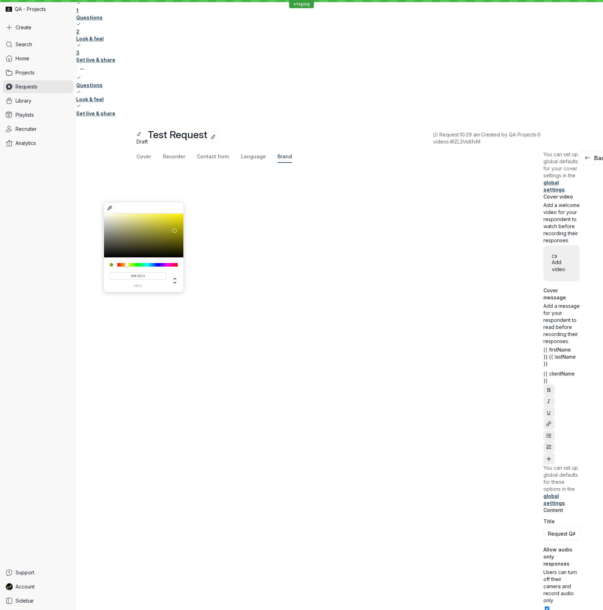
type input "#9c9511"
type input "#9C7C11"
type input "#9c7c11"
type input "#9C6911"
type input "#9c6911"
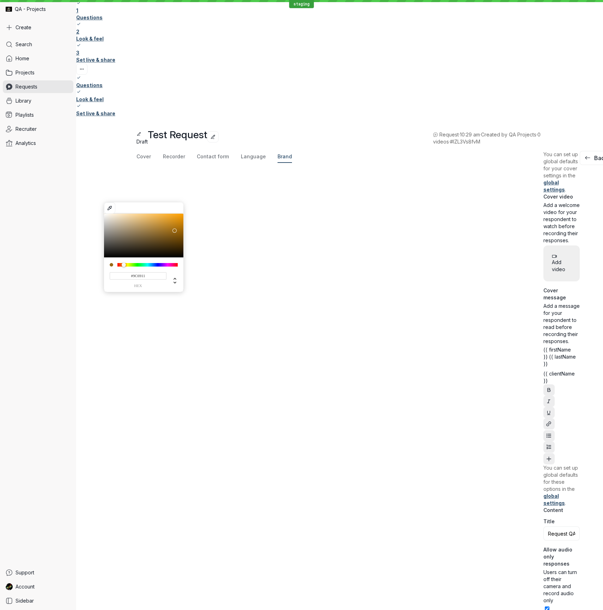
click at [124, 263] on div at bounding box center [124, 265] width 4 height 4
type input "#E2A440"
type input "#e2a440"
drag, startPoint x: 174, startPoint y: 221, endPoint x: 161, endPoint y: 207, distance: 18.9
click at [161, 216] on div at bounding box center [161, 218] width 4 height 4
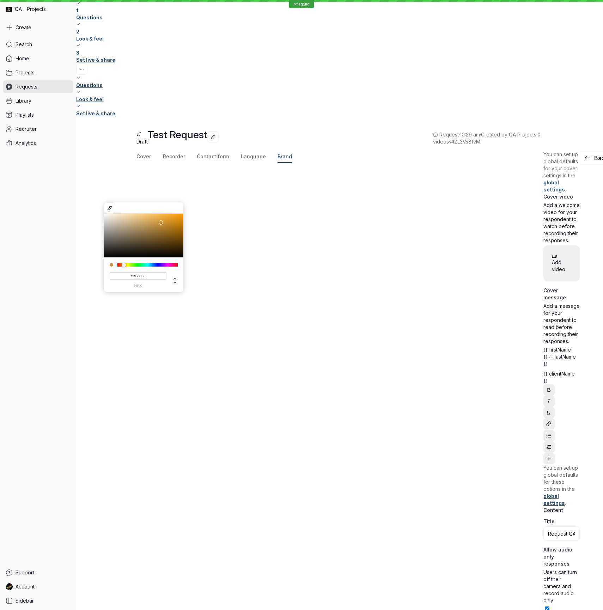
type input "#B98835"
type input "#b98835"
drag, startPoint x: 161, startPoint y: 207, endPoint x: 161, endPoint y: 214, distance: 7.0
click at [161, 223] on div at bounding box center [161, 225] width 4 height 4
type input "#BB8529"
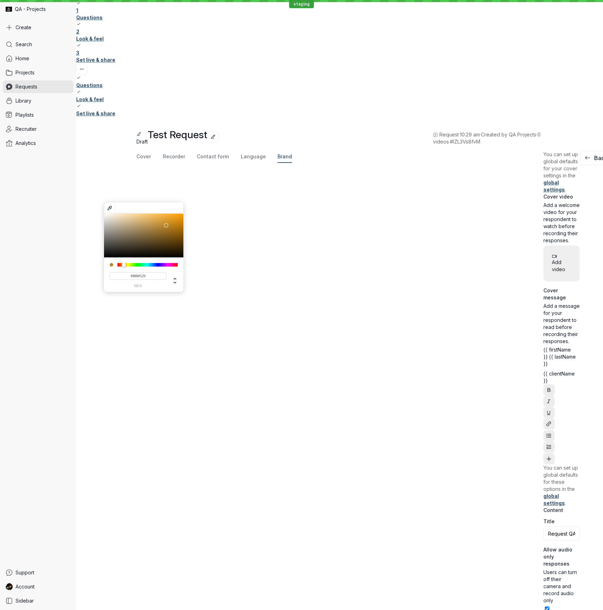
drag, startPoint x: 161, startPoint y: 214, endPoint x: 166, endPoint y: 214, distance: 5.3
click at [166, 223] on div at bounding box center [166, 225] width 4 height 4
type input "#bb8529"
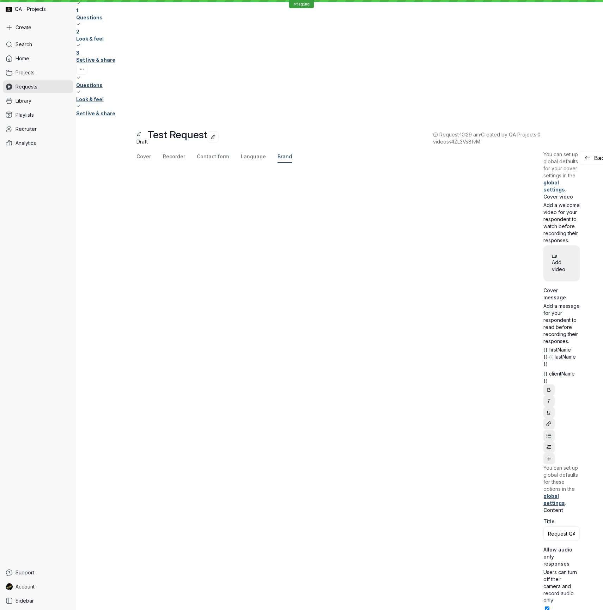
paste input "bb8529"
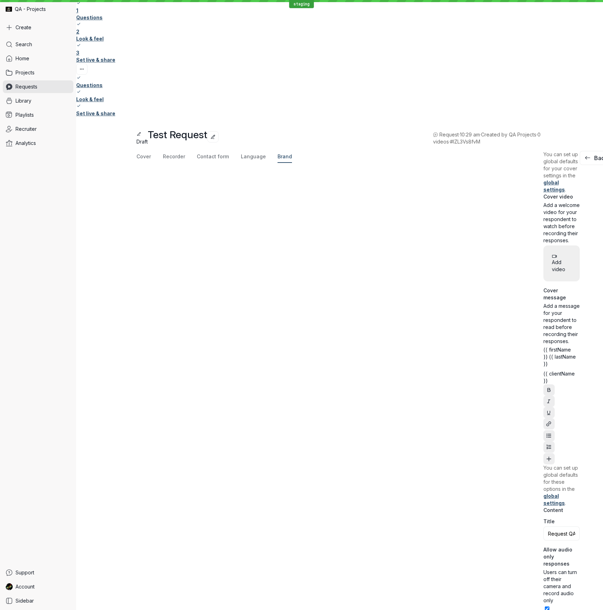
type input "#bb8529"
paste input "bb8529"
type input "#bb8529"
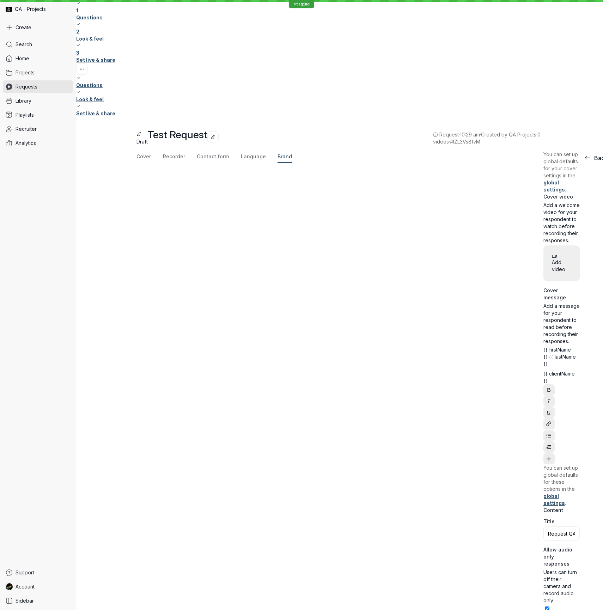
paste input "bb8529"
type input "#bb8529"
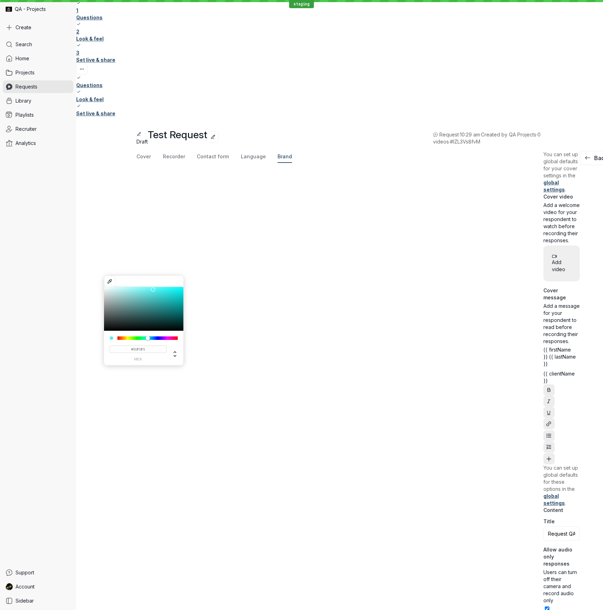
type input "#50F1F1"
type input "#50f1f1"
type input "#4CF3F3"
type input "#4cf3f3"
drag, startPoint x: 114, startPoint y: 278, endPoint x: 159, endPoint y: 278, distance: 44.8
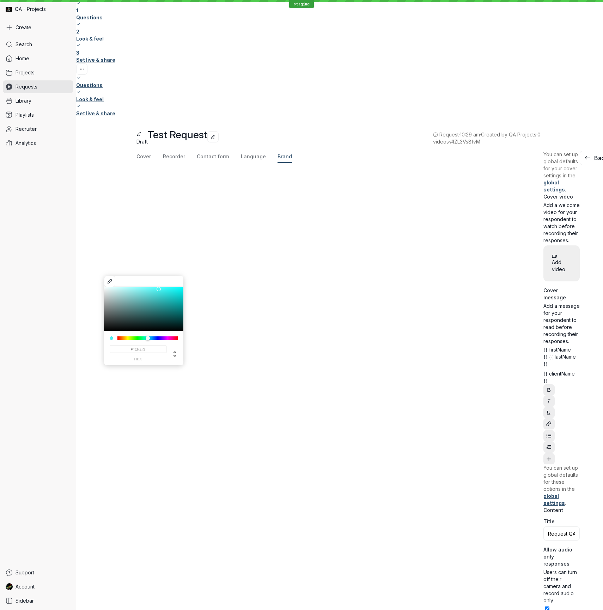
click at [159, 287] on div at bounding box center [158, 289] width 4 height 4
type input "#4DF3F3"
type input "#4df3f3"
type input "#53BFBF"
type input "#53bfbf"
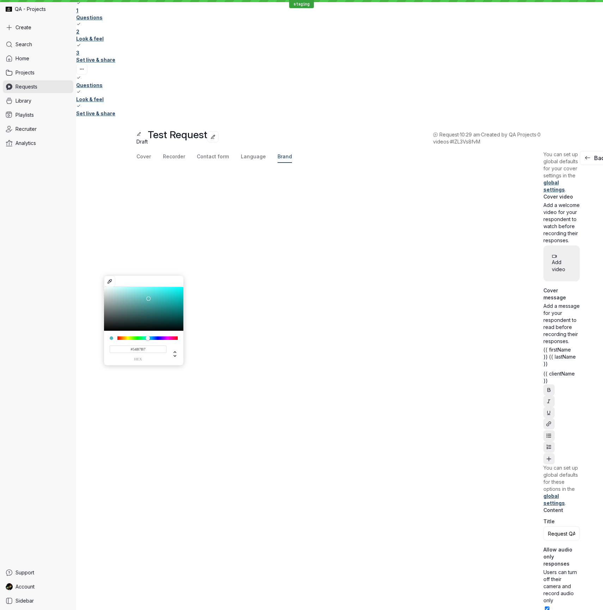
type input "#55B7B7"
type input "#55b7b7"
drag, startPoint x: 158, startPoint y: 278, endPoint x: 147, endPoint y: 288, distance: 15.5
click at [147, 297] on div at bounding box center [146, 299] width 4 height 4
type input "#55B7AB"
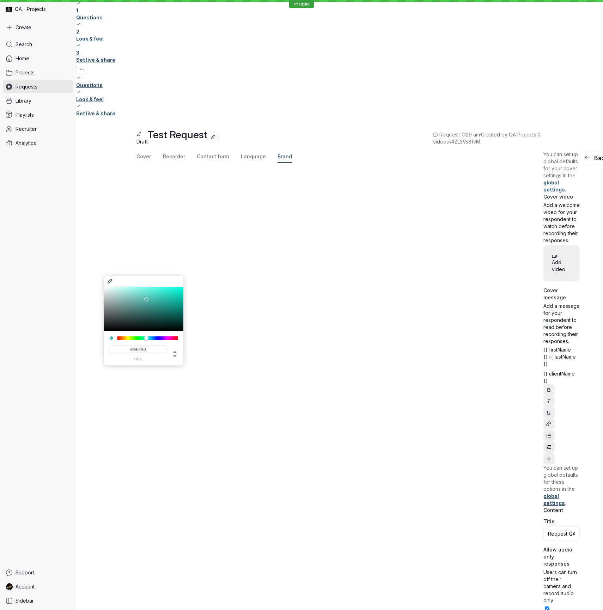
type input "#55b7ab"
type input "#55B785"
type input "#55b785"
type input "#55ABB7"
type input "#55abb7"
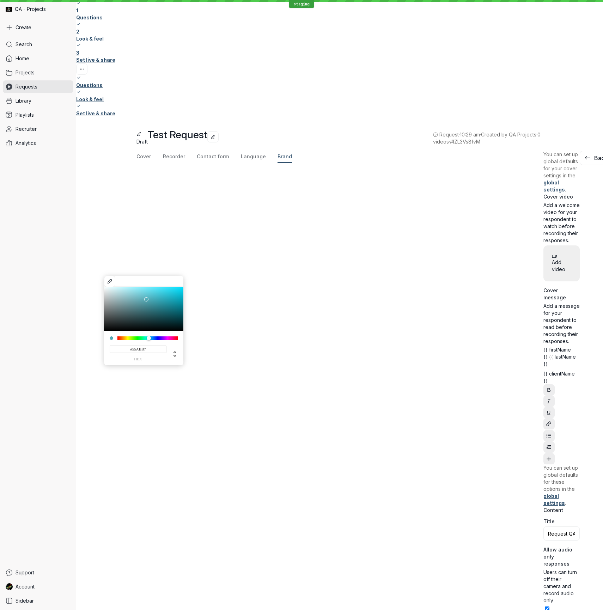
click at [149, 336] on div at bounding box center [149, 338] width 4 height 4
type input "#74B755"
type input "#74b755"
type input "#55B77E"
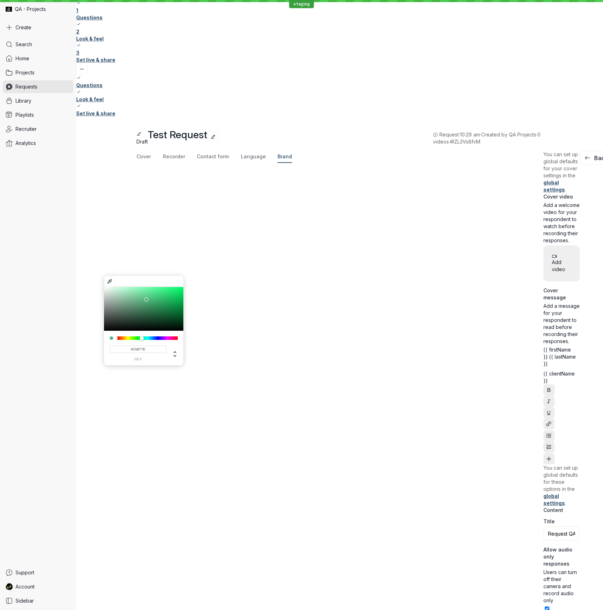
type input "#55b77e"
type input "#55B7AE"
type input "#55b7ae"
type input "#55B5B7"
type input "#55b5b7"
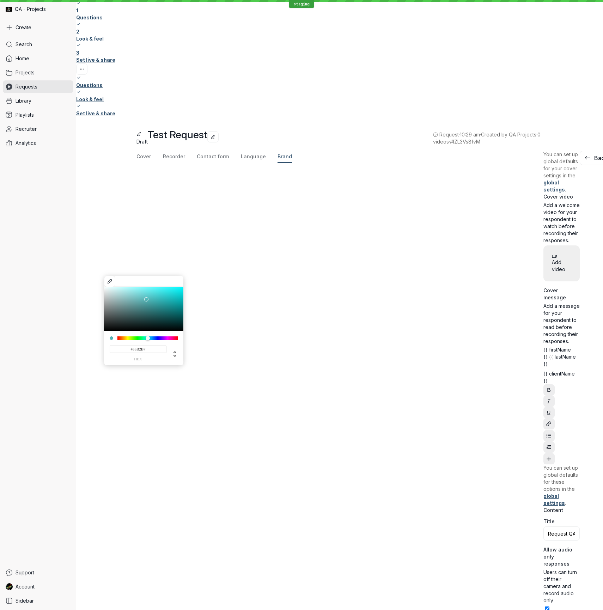
type input "#55AEB7"
type input "#55aeb7"
type input "#559DB7"
type input "#559db7"
type input "#55AEB7"
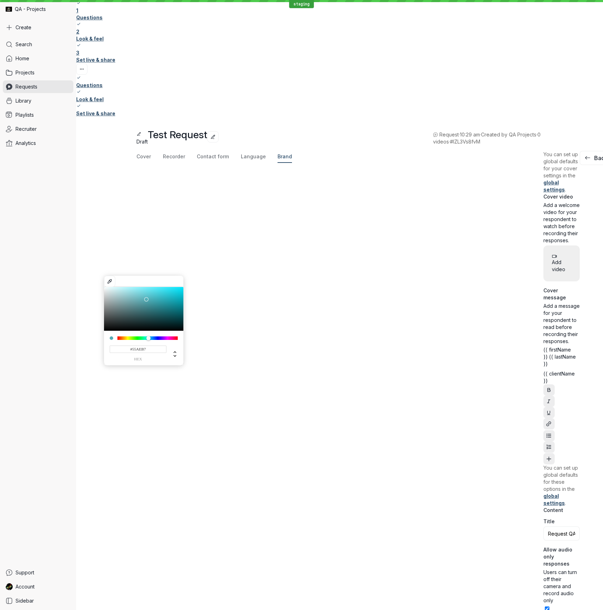
type input "#55aeb7"
drag, startPoint x: 149, startPoint y: 327, endPoint x: 147, endPoint y: 312, distance: 15.0
click at [148, 336] on div at bounding box center [148, 338] width 4 height 4
type input "#55B2B7"
type input "#55b2b7"
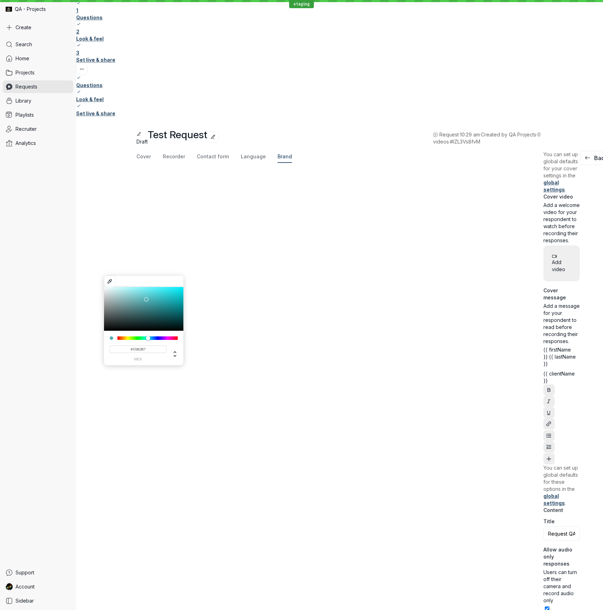
type input "#75E6EC"
click at [144, 287] on div at bounding box center [143, 309] width 79 height 44
type input "#75e6ec"
type input "#75EAEC"
type input "#75eaec"
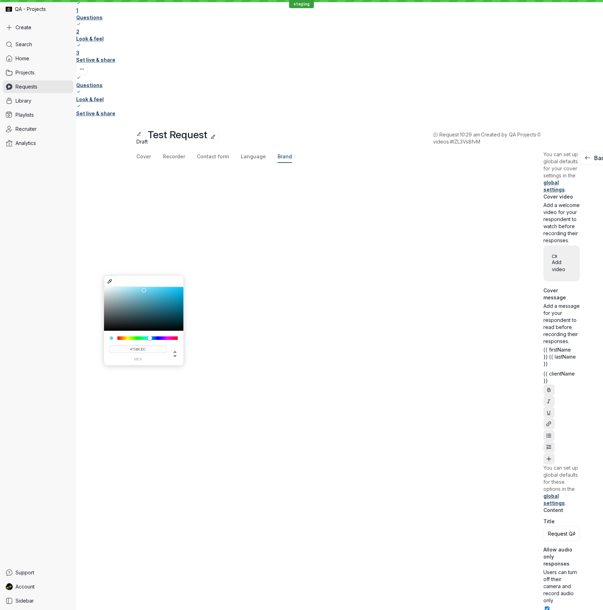
type input "#75B8EC"
type input "#75b8ec"
drag, startPoint x: 148, startPoint y: 325, endPoint x: 152, endPoint y: 326, distance: 4.2
click at [152, 336] on div at bounding box center [152, 338] width 4 height 4
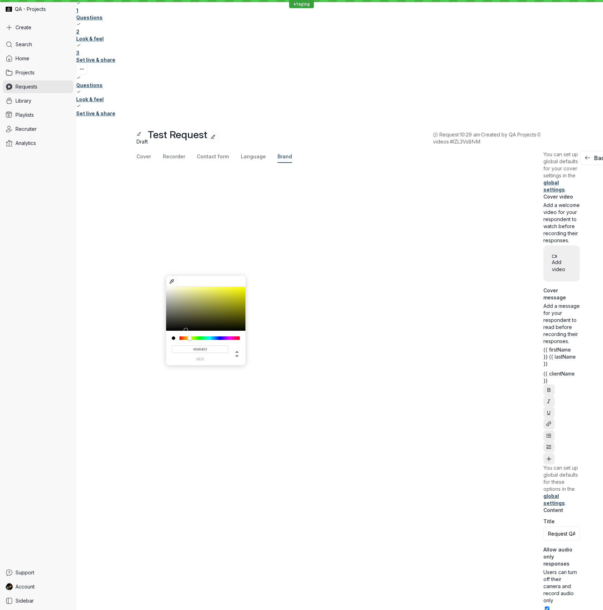
type input "#000000"
drag, startPoint x: 228, startPoint y: 288, endPoint x: 141, endPoint y: 334, distance: 98.7
click at [141, 334] on body "staging QA - Projects Create Search Home Projects Requests Library Playlists Re…" at bounding box center [301, 305] width 603 height 610
type input "#000000"
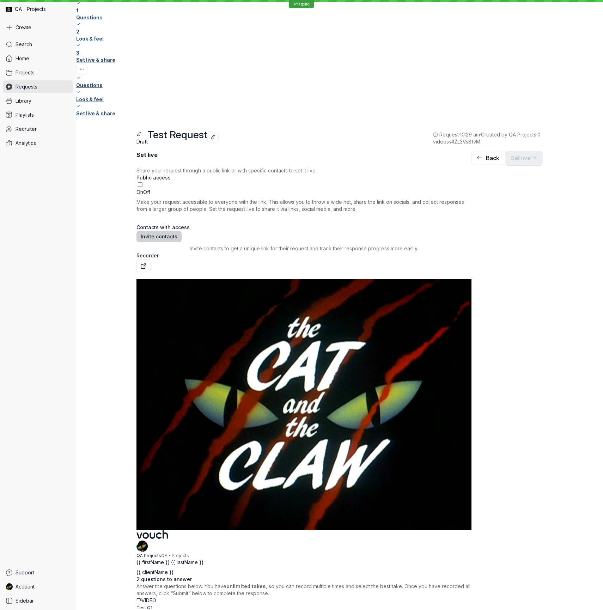
click at [177, 233] on span "Invite contacts" at bounding box center [159, 236] width 37 height 7
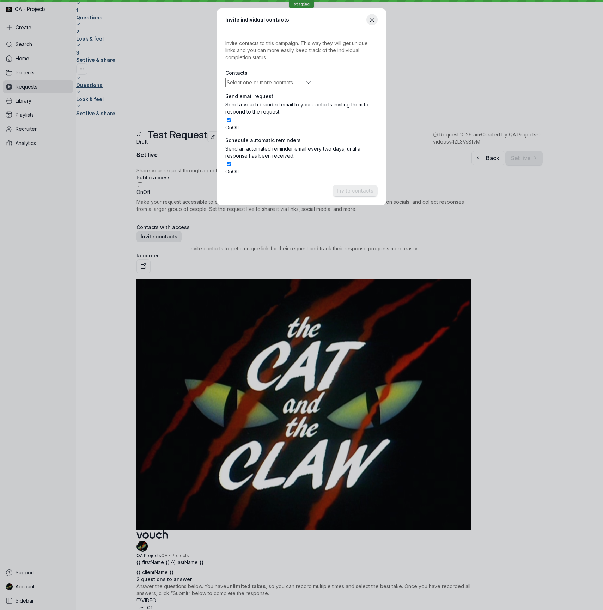
click at [242, 84] on input "text" at bounding box center [265, 82] width 80 height 9
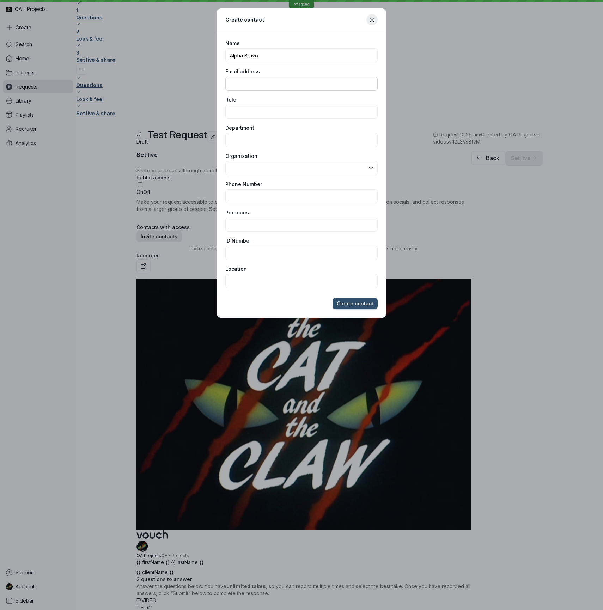
type input "Alpha Bravo"
click at [344, 83] on input "Email address" at bounding box center [301, 83] width 152 height 14
type input "[EMAIL_ADDRESS][DOMAIN_NAME]"
click at [319, 18] on div "Create contact" at bounding box center [293, 20] width 137 height 8
click at [290, 170] on input "text" at bounding box center [298, 168] width 137 height 8
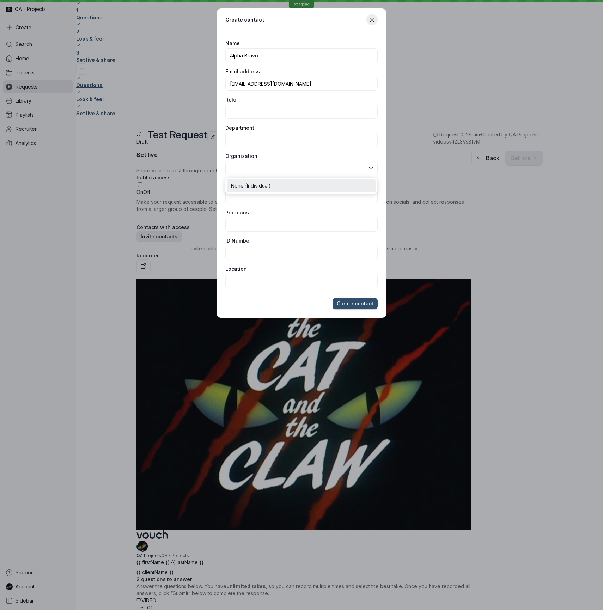
type input "None (Individual)"
click at [365, 304] on span "Create contact" at bounding box center [355, 303] width 37 height 7
type input "Alpha Charlie"
drag, startPoint x: 304, startPoint y: 33, endPoint x: 294, endPoint y: 48, distance: 18.0
click at [304, 34] on main "Name Alpha Charlie Email address Role Department Organization Phone Number Pron…" at bounding box center [301, 160] width 169 height 258
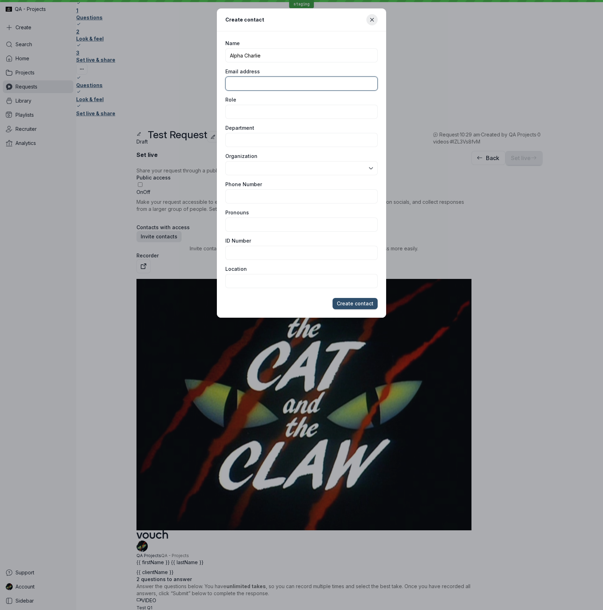
click at [277, 81] on input "Email address" at bounding box center [301, 83] width 152 height 14
paste input "bb8529"
type input "bb8529"
type input "[EMAIL_ADDRESS][DOMAIN_NAME]"
click at [283, 57] on input "Alpha Charlie" at bounding box center [301, 55] width 152 height 14
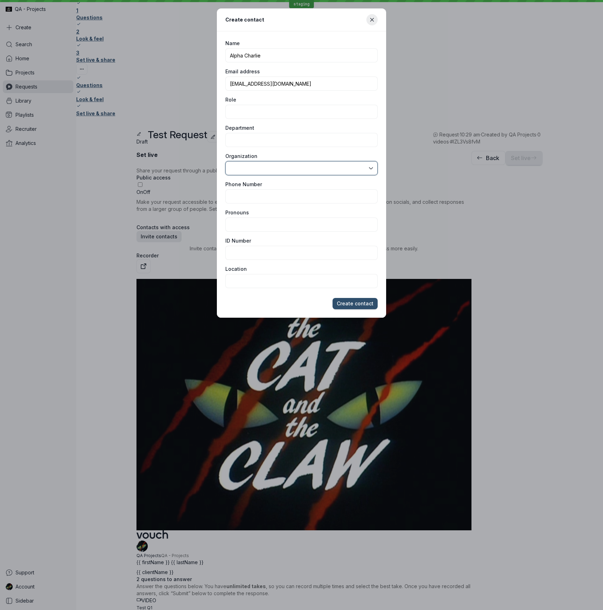
click at [284, 167] on input "text" at bounding box center [298, 168] width 137 height 8
type input "None (Individual)"
click at [362, 299] on button "Create contact" at bounding box center [354, 303] width 45 height 11
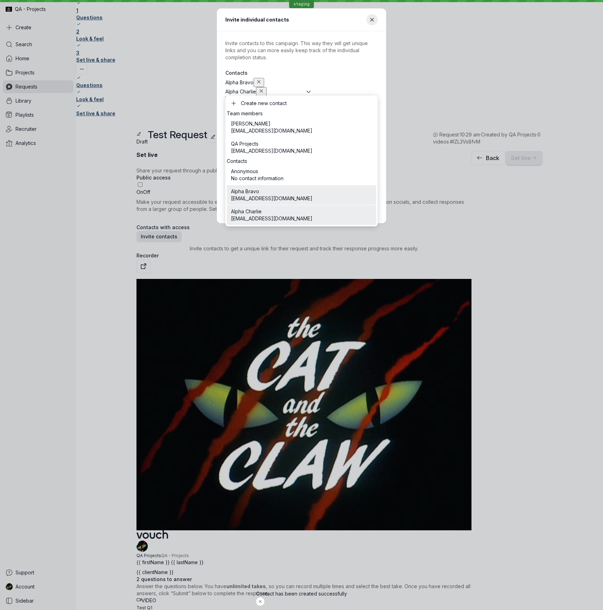
click at [340, 58] on p "Invite contacts to this campaign. This way they will get unique links and you c…" at bounding box center [301, 50] width 152 height 21
click at [305, 96] on input "text" at bounding box center [265, 100] width 80 height 9
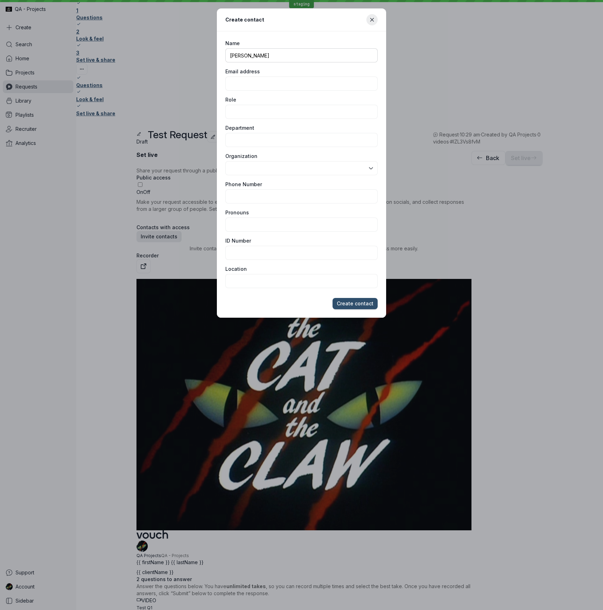
type input "[PERSON_NAME]"
type input "[EMAIL_ADDRESS][DOMAIN_NAME]"
click at [284, 165] on input "text" at bounding box center [298, 168] width 137 height 8
type input "None (Individual)"
click at [360, 305] on span "Create contact" at bounding box center [355, 303] width 37 height 7
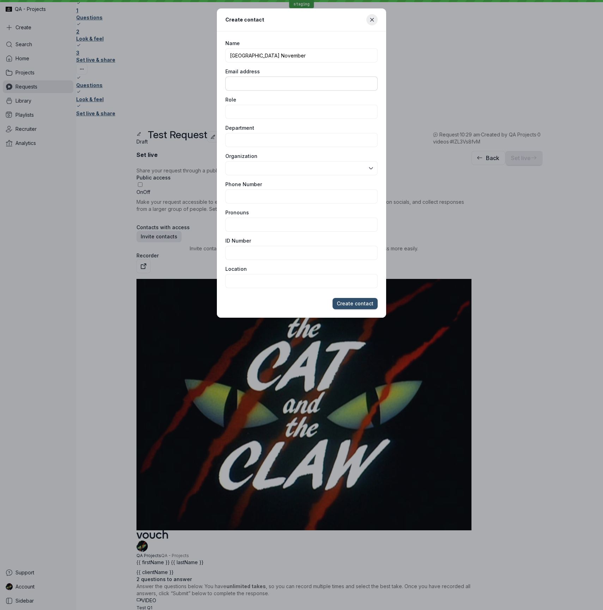
type input "[GEOGRAPHIC_DATA] November"
click at [349, 86] on input "Email address" at bounding box center [301, 83] width 152 height 14
type input "[EMAIL_ADDRESS][DOMAIN_NAME]"
click at [285, 166] on input "text" at bounding box center [298, 168] width 137 height 8
type input "None (Individual)"
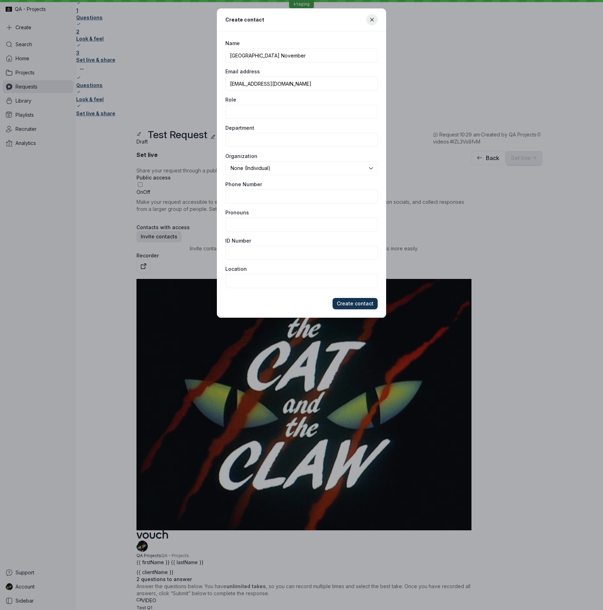
click at [356, 300] on span "Create contact" at bounding box center [355, 303] width 37 height 7
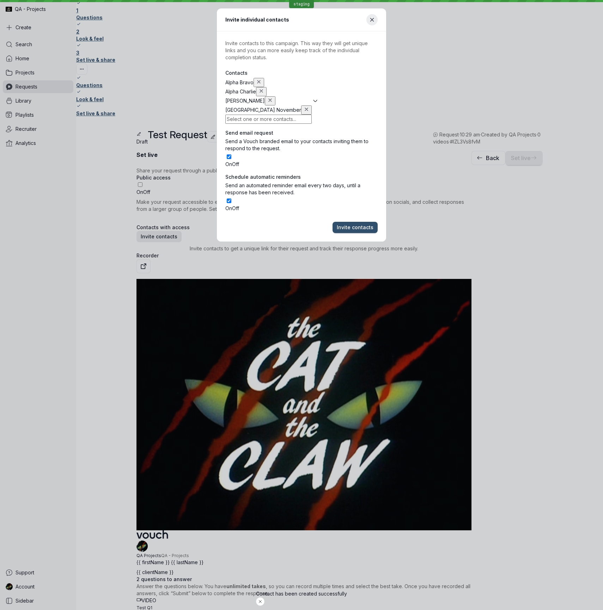
click at [339, 65] on main "Invite contacts to this campaign. This way they will get unique links and you c…" at bounding box center [301, 122] width 169 height 182
drag, startPoint x: 366, startPoint y: 122, endPoint x: 366, endPoint y: 128, distance: 6.0
click at [366, 161] on div "On Off" at bounding box center [301, 164] width 152 height 7
click at [231, 154] on input "On Off" at bounding box center [229, 156] width 5 height 5
click at [232, 205] on span "On" at bounding box center [228, 208] width 7 height 6
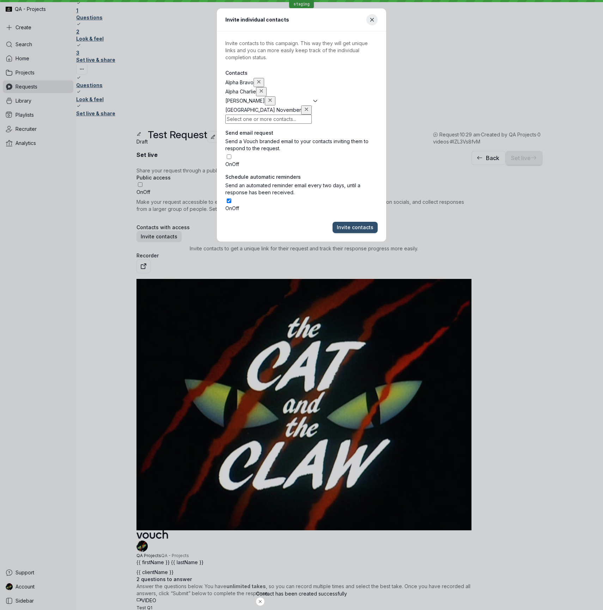
click at [231, 198] on input "On Off" at bounding box center [229, 200] width 5 height 5
click at [355, 224] on span "Invite contacts" at bounding box center [355, 227] width 37 height 7
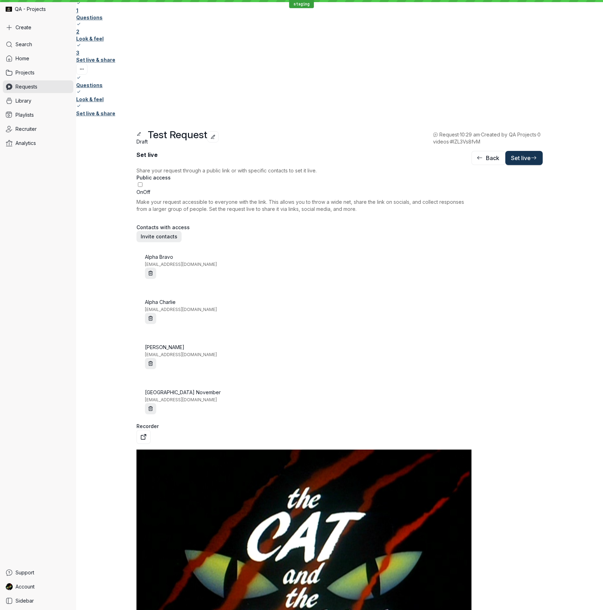
click at [537, 161] on span "Set live" at bounding box center [524, 157] width 26 height 7
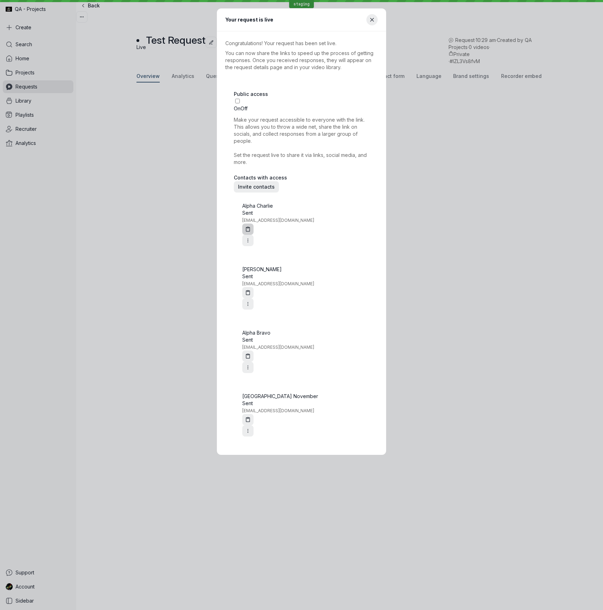
click at [251, 226] on icon "button" at bounding box center [248, 229] width 6 height 6
click at [251, 290] on icon "button" at bounding box center [248, 293] width 6 height 6
click at [251, 353] on icon "button" at bounding box center [248, 356] width 6 height 6
click at [251, 417] on icon "button" at bounding box center [248, 420] width 6 height 6
